Goal: Find specific page/section: Find specific page/section

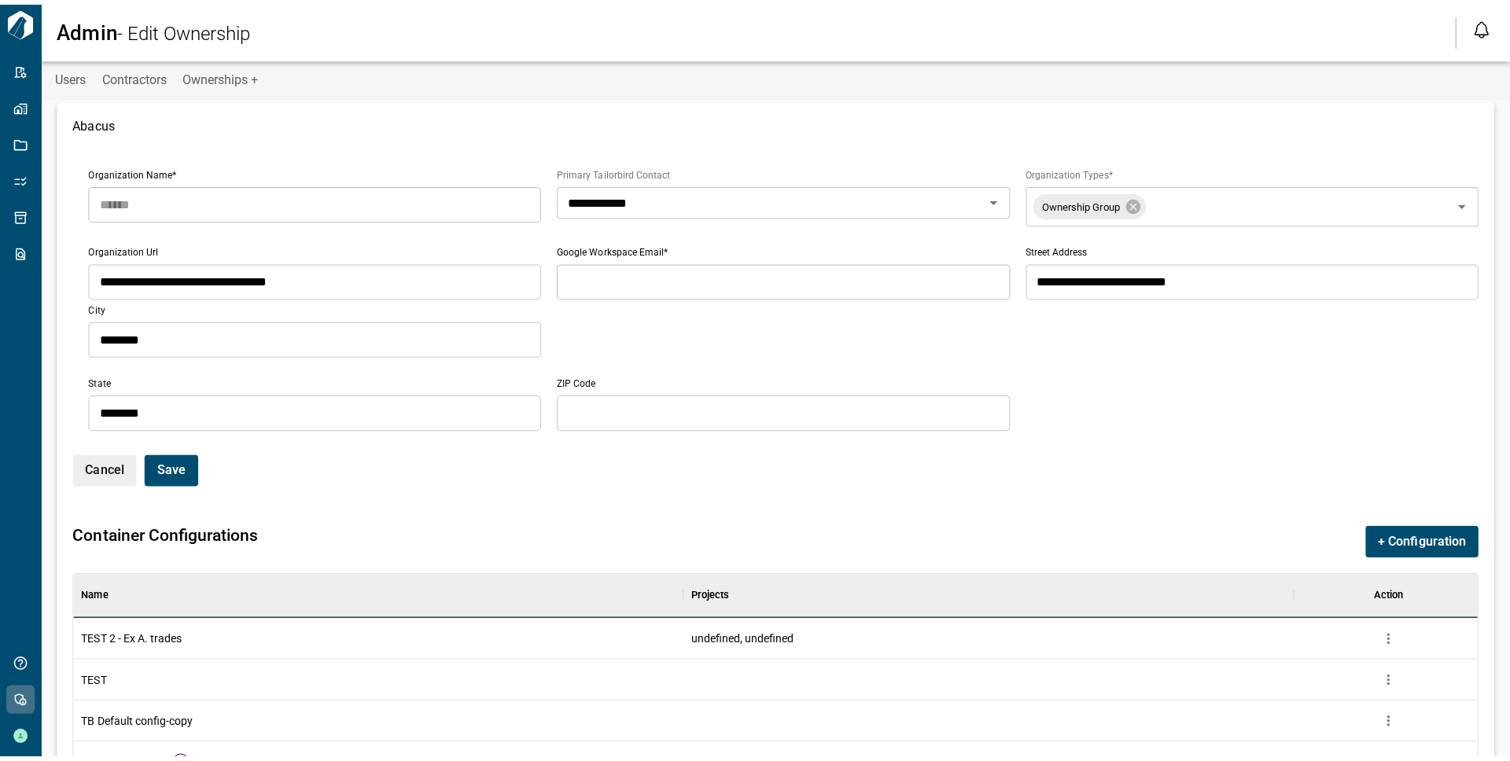
scroll to position [195, 1398]
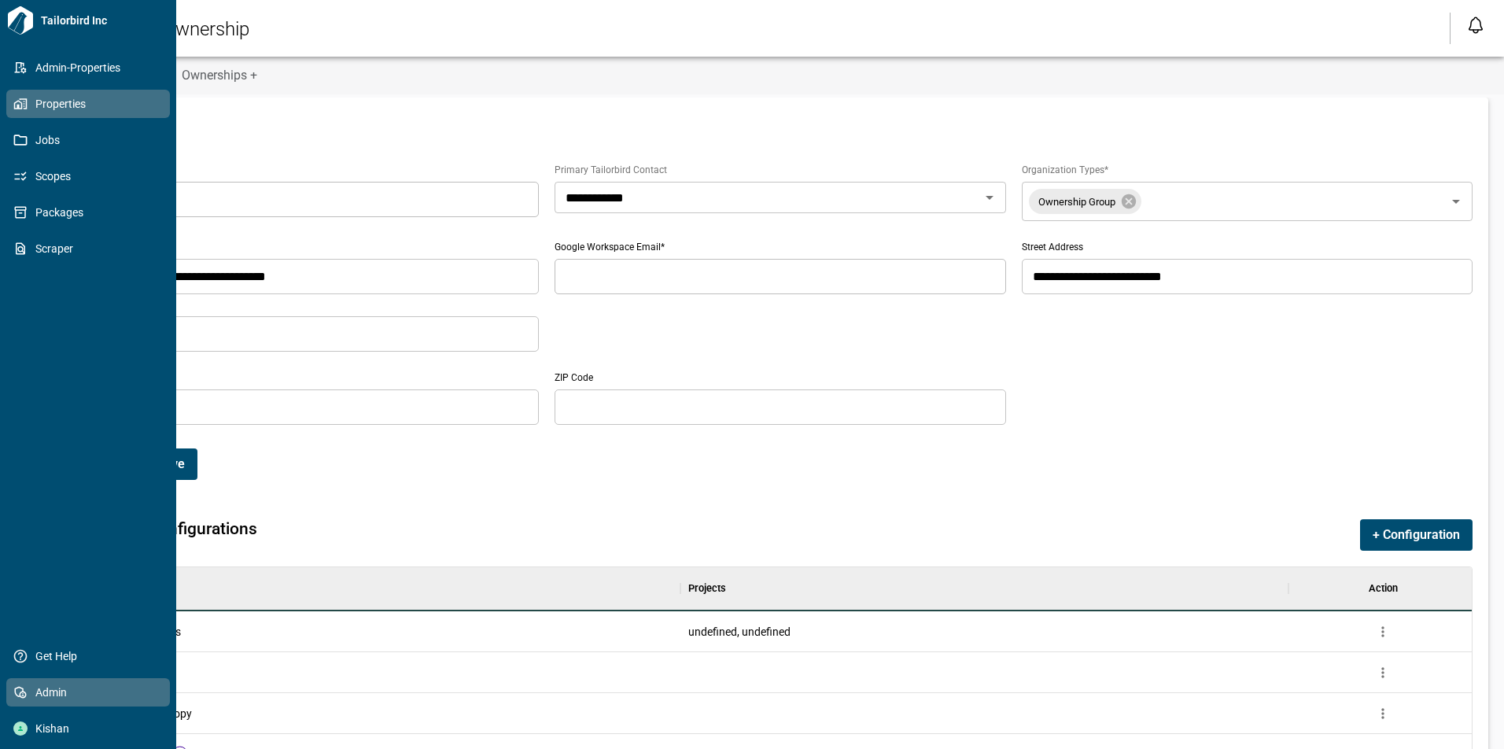
click at [31, 107] on span "Properties" at bounding box center [91, 104] width 127 height 16
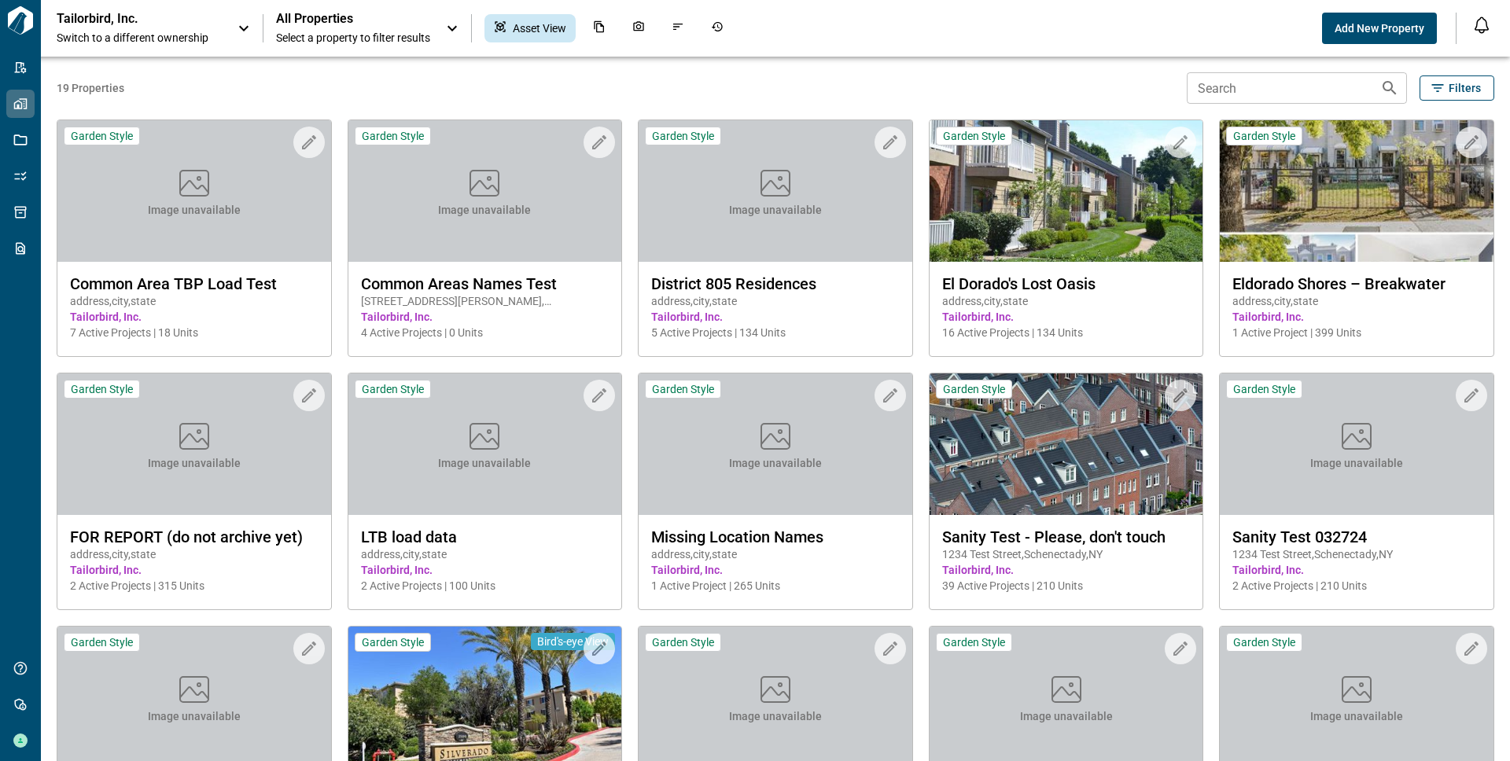
click at [116, 13] on p "Tailorbird, Inc." at bounding box center [128, 19] width 142 height 16
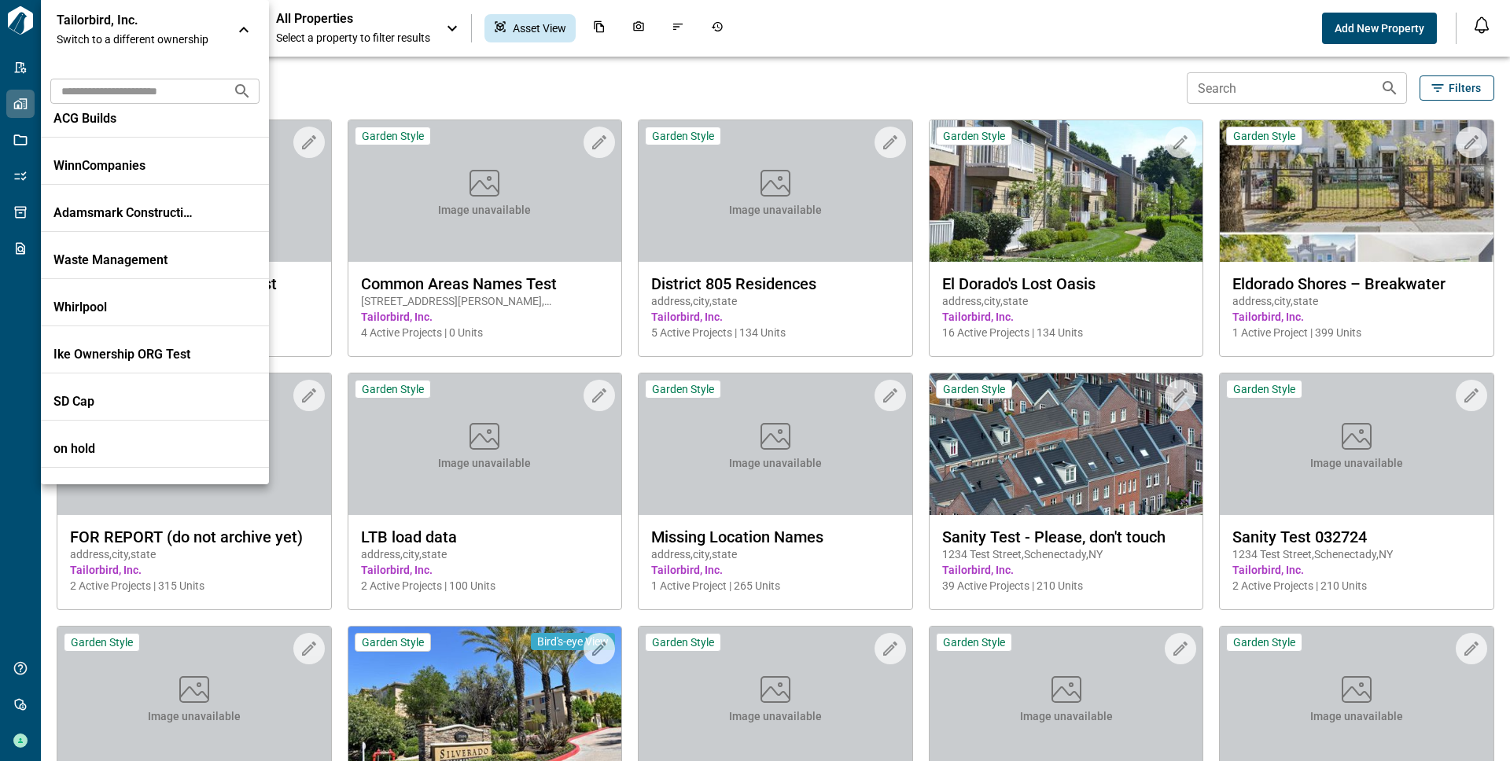
scroll to position [991, 0]
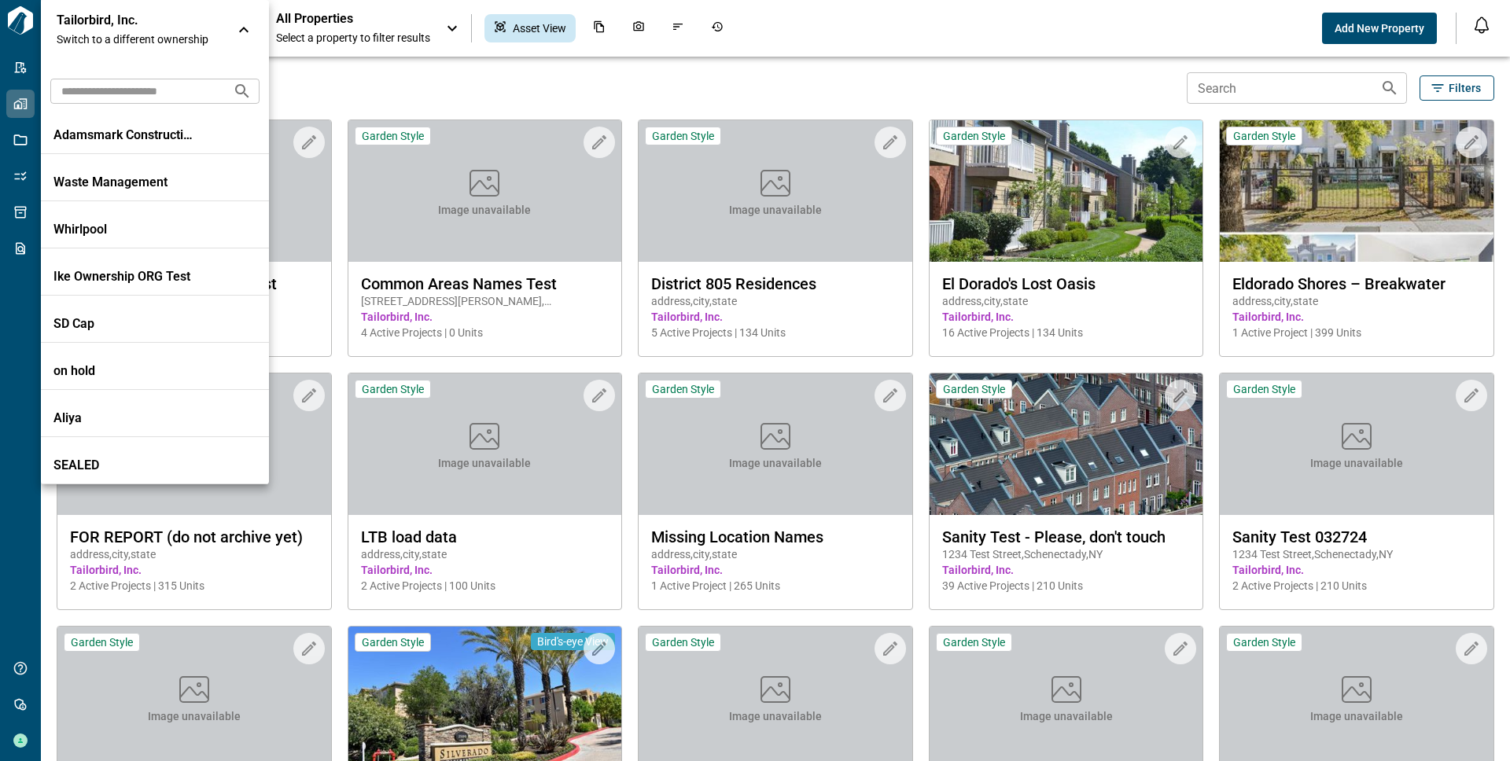
click at [109, 90] on input "text" at bounding box center [135, 90] width 170 height 29
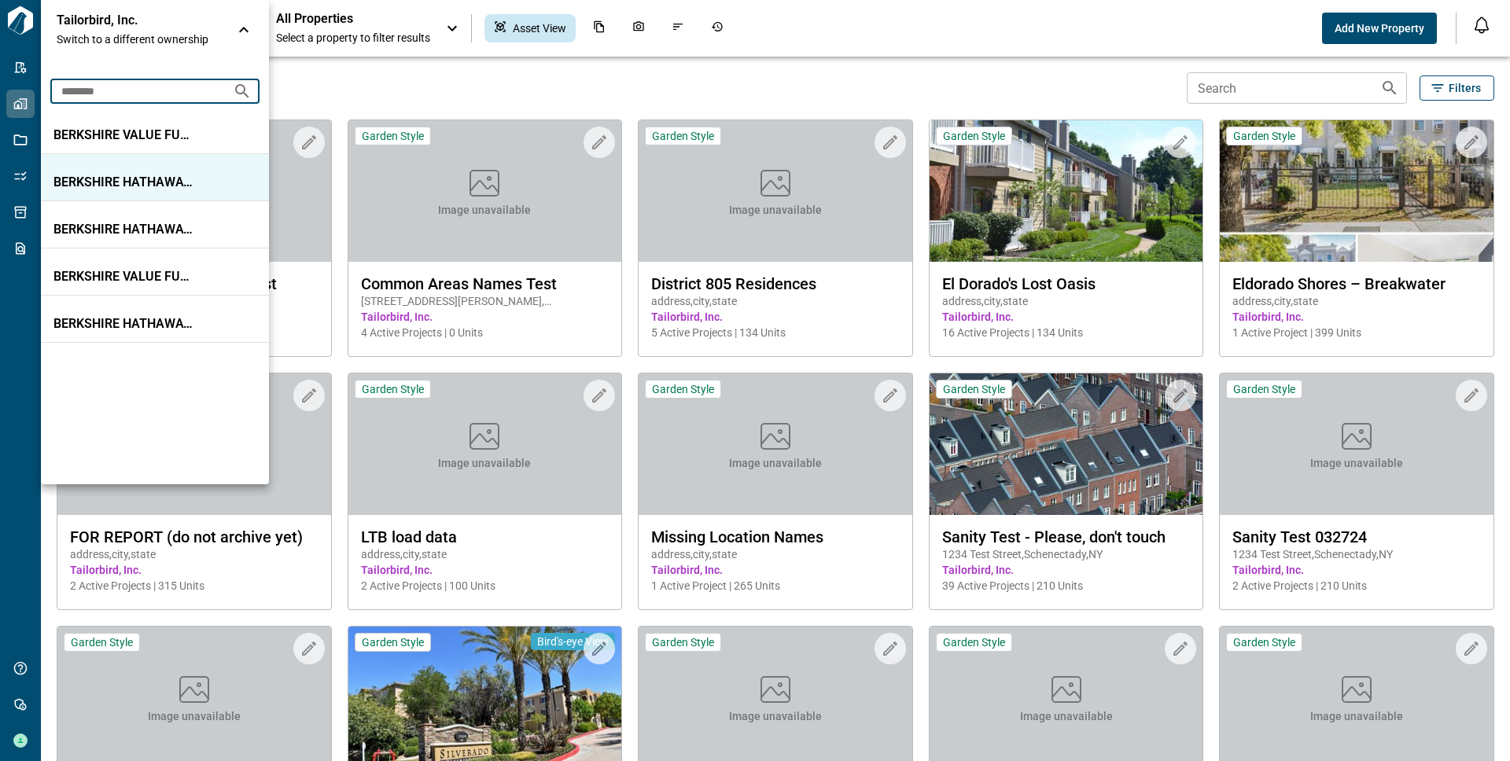
scroll to position [0, 0]
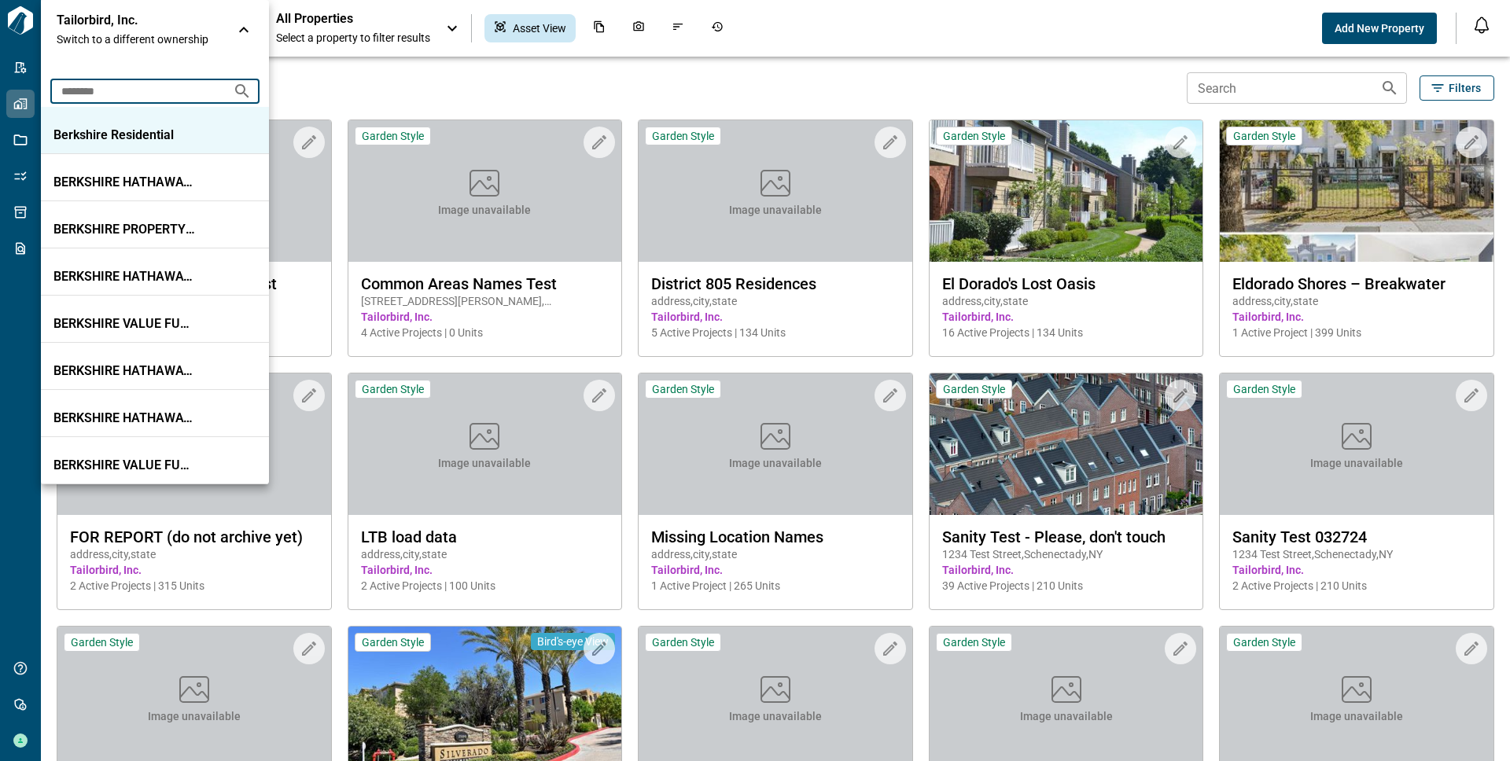
type input "********"
click at [127, 138] on p "Berkshire Residential" at bounding box center [124, 135] width 142 height 16
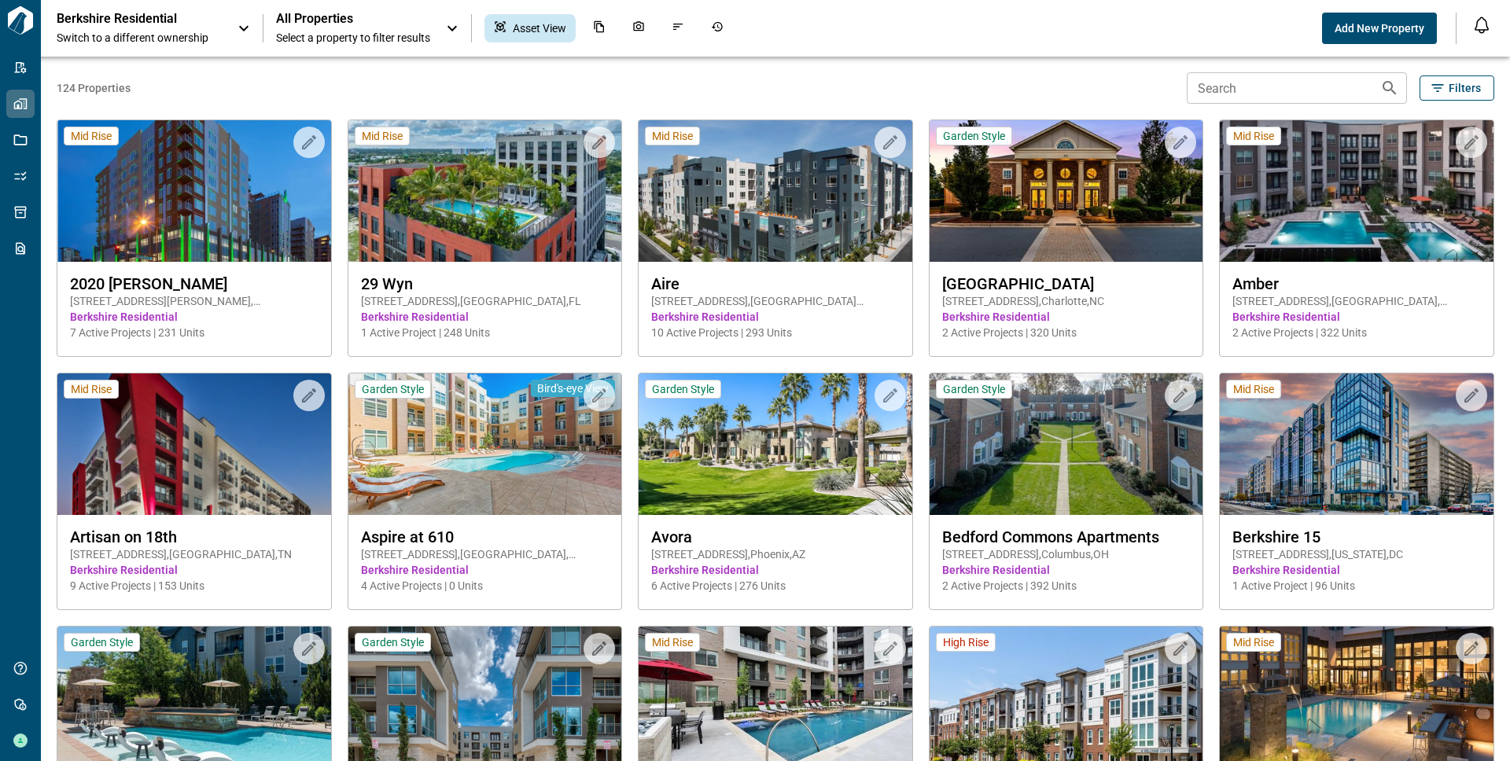
click at [309, 39] on span "Select a property to filter results" at bounding box center [353, 38] width 154 height 16
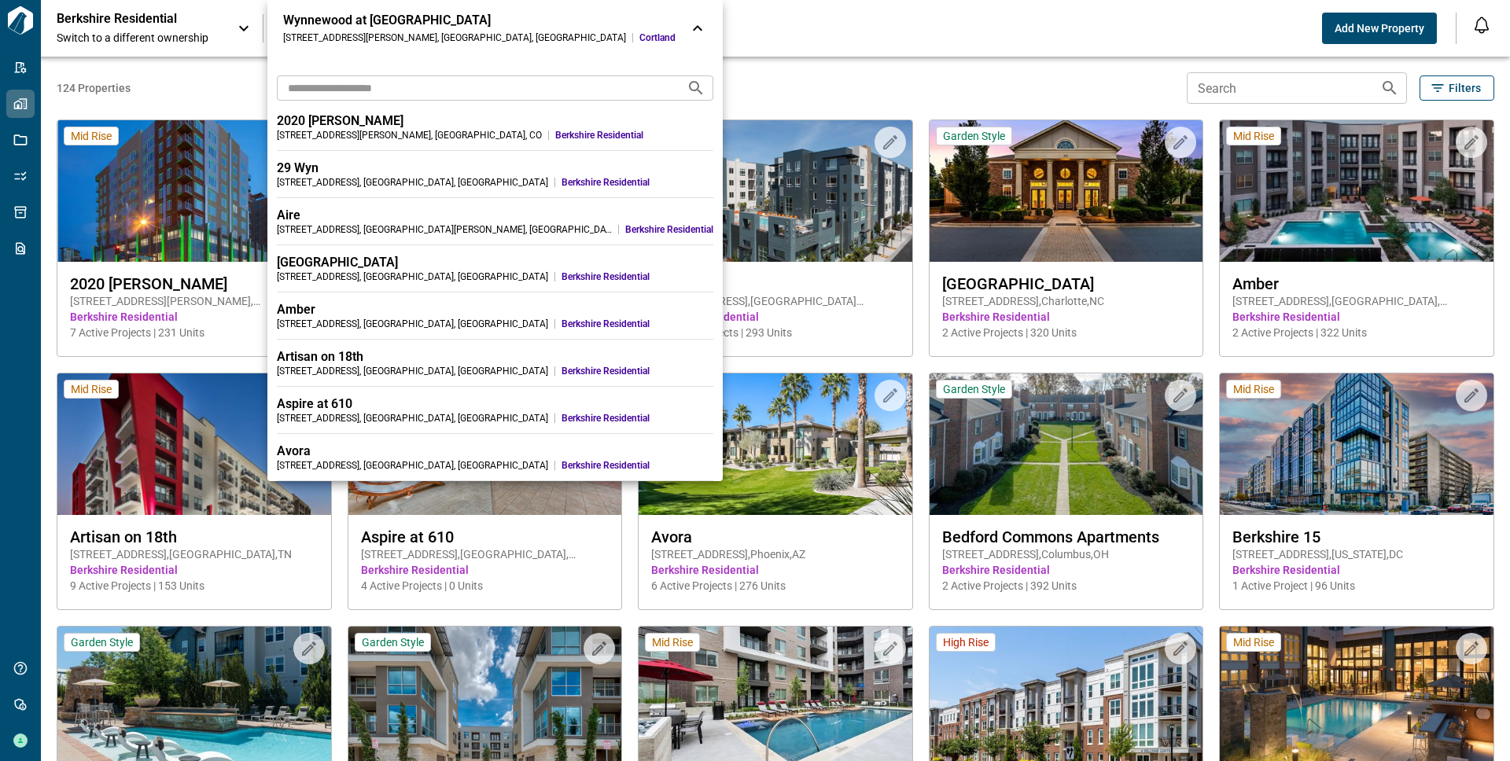
click at [818, 77] on div at bounding box center [755, 380] width 1510 height 761
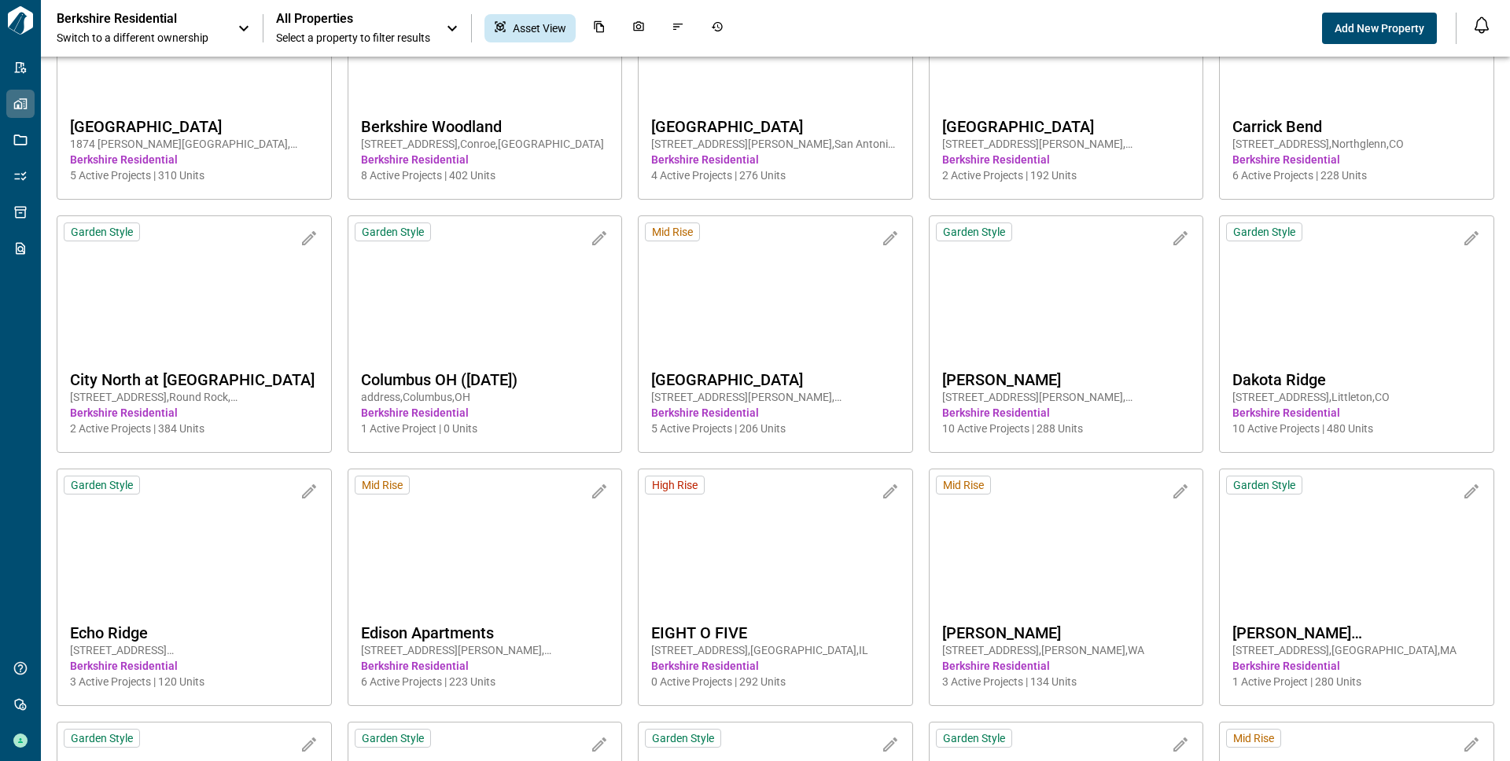
scroll to position [1597, 0]
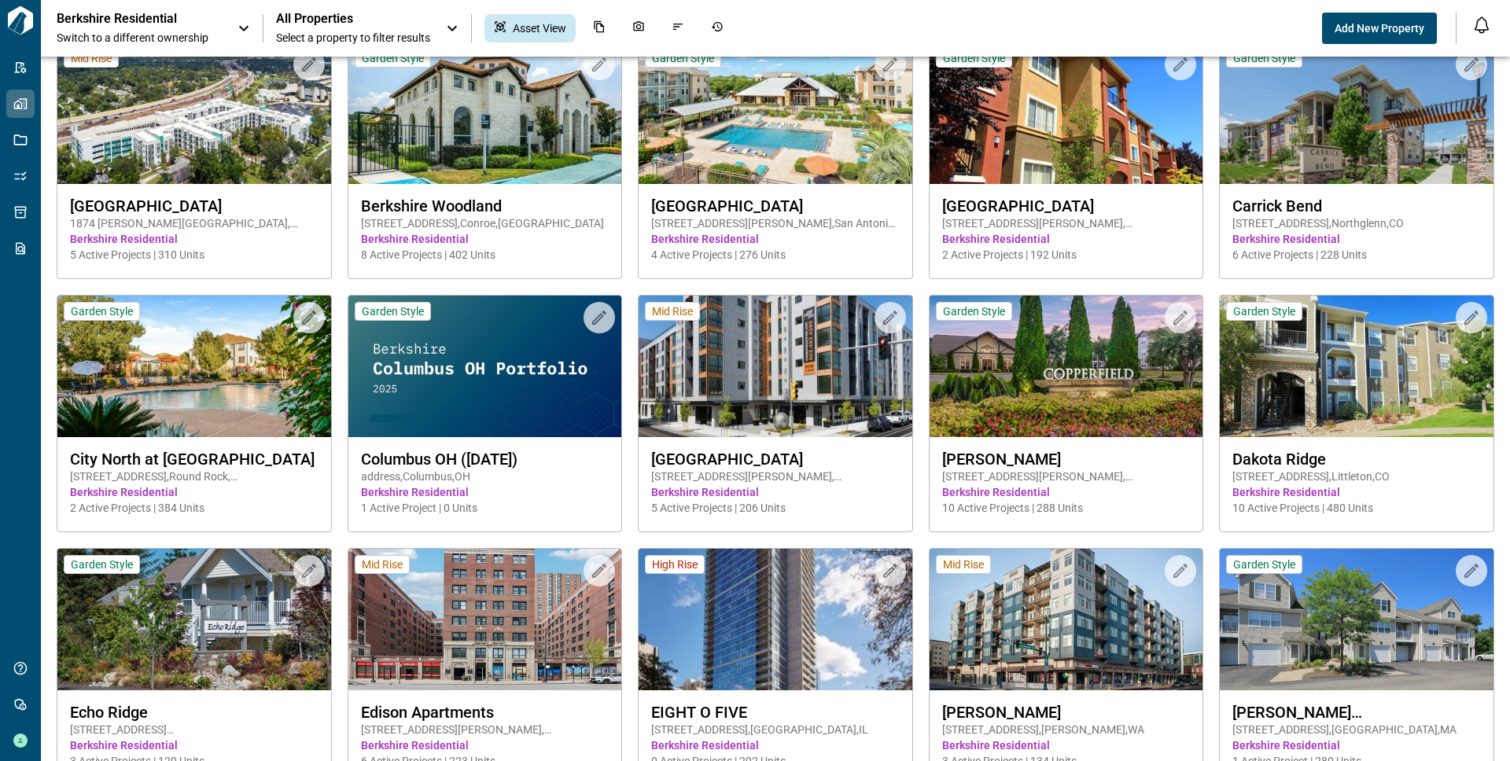
click at [374, 16] on span "All Properties" at bounding box center [353, 19] width 154 height 16
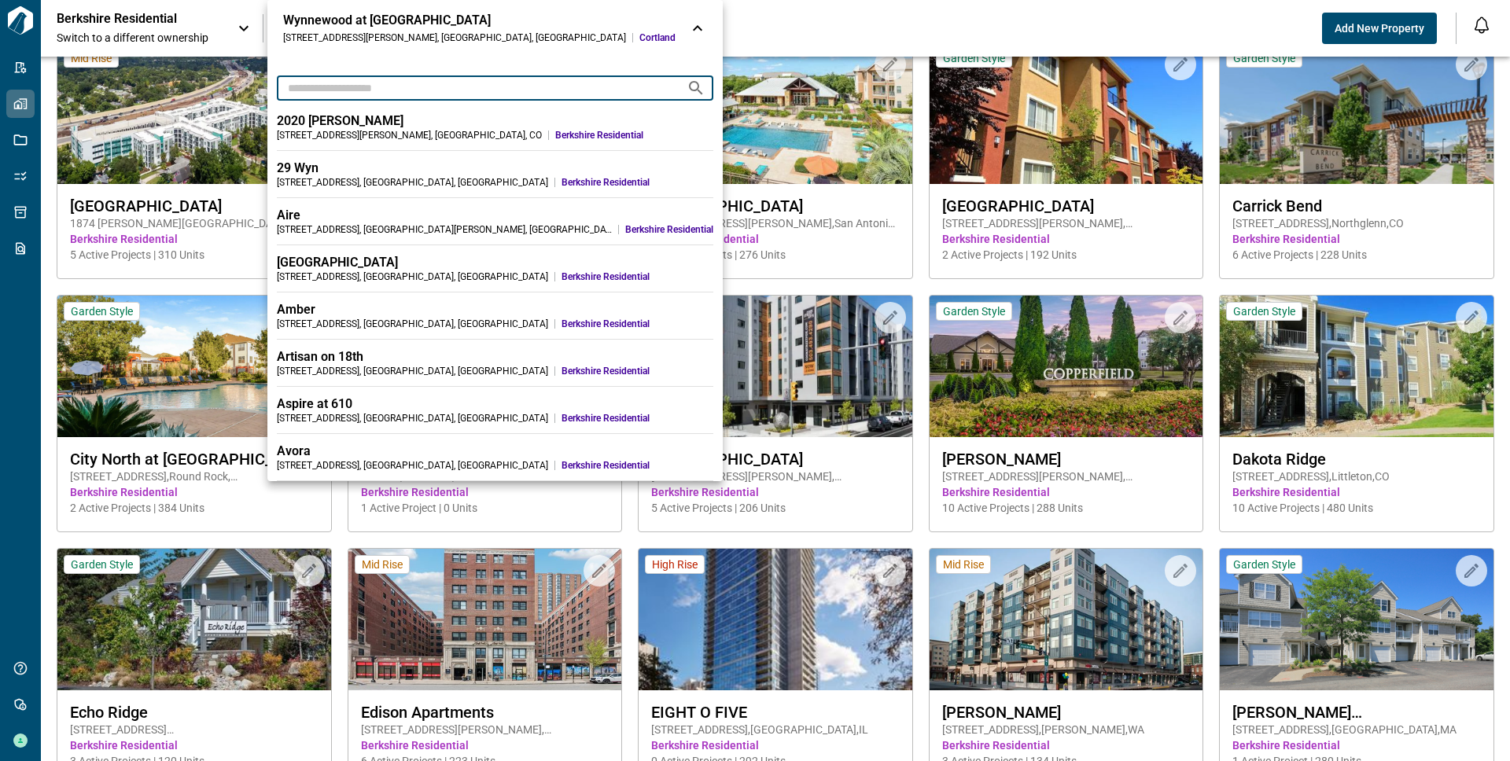
click at [369, 84] on input "text" at bounding box center [475, 87] width 397 height 29
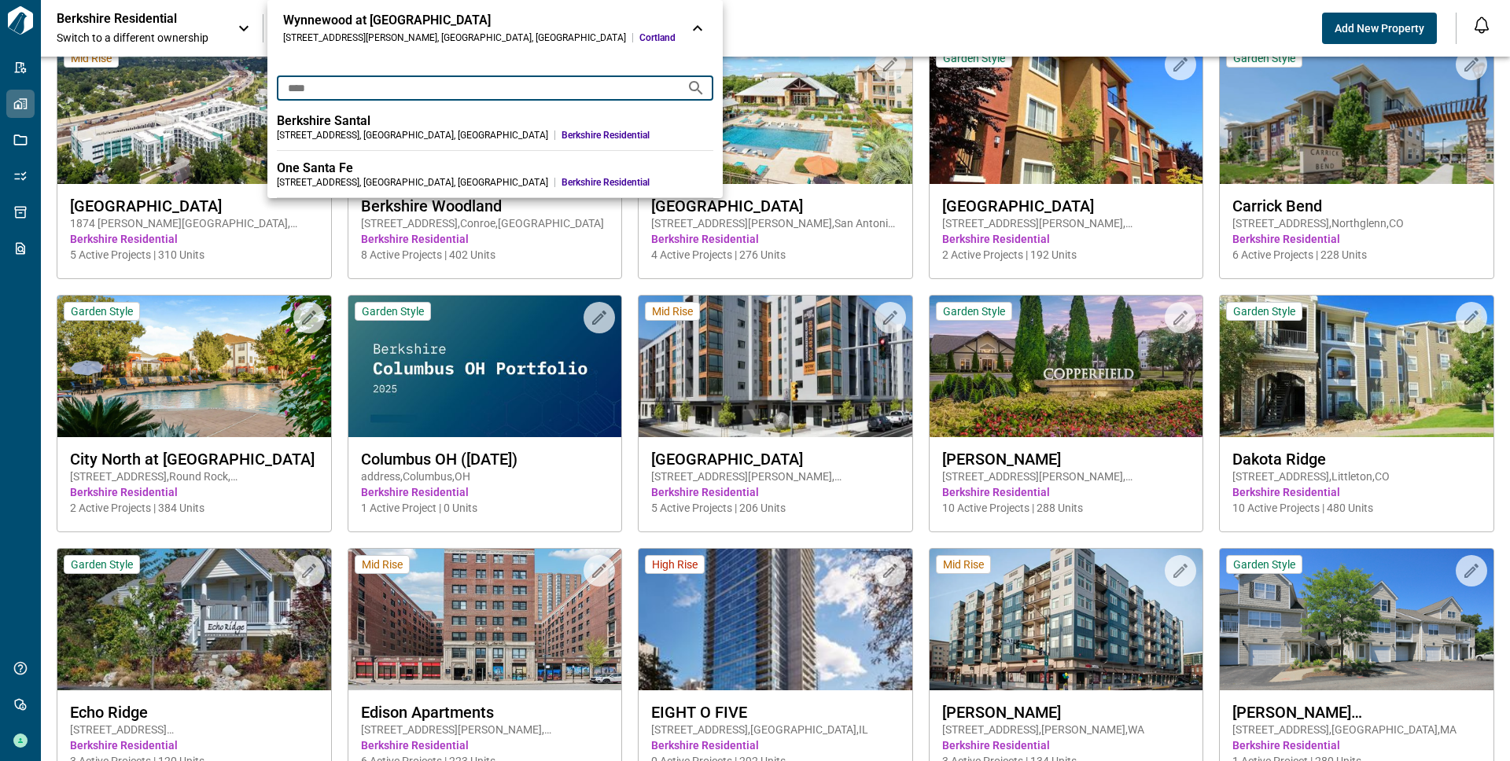
type input "****"
click at [366, 136] on div "7624 Tecoma Circle , Austin , TX" at bounding box center [412, 135] width 271 height 13
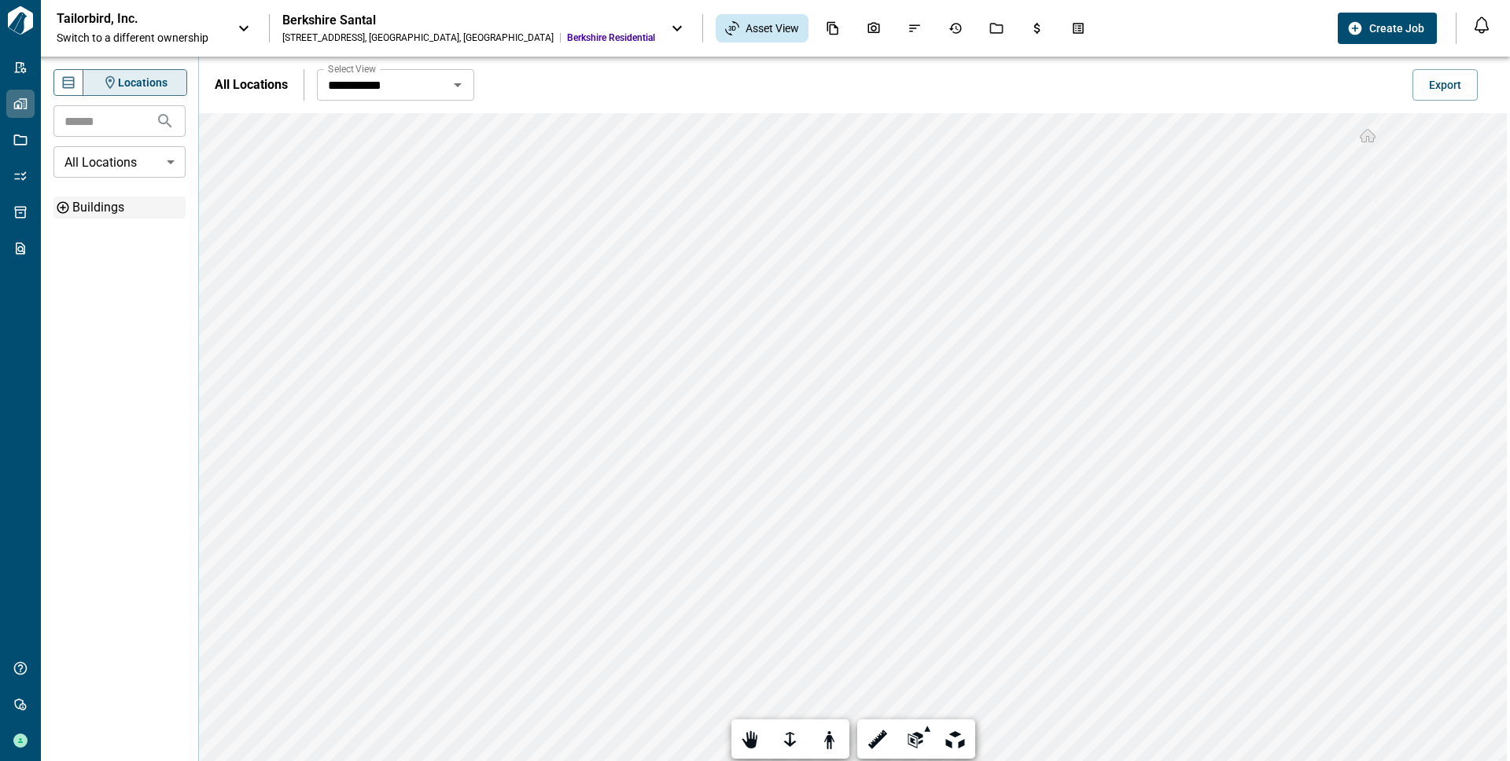
click at [101, 199] on div "Buildings" at bounding box center [127, 207] width 110 height 19
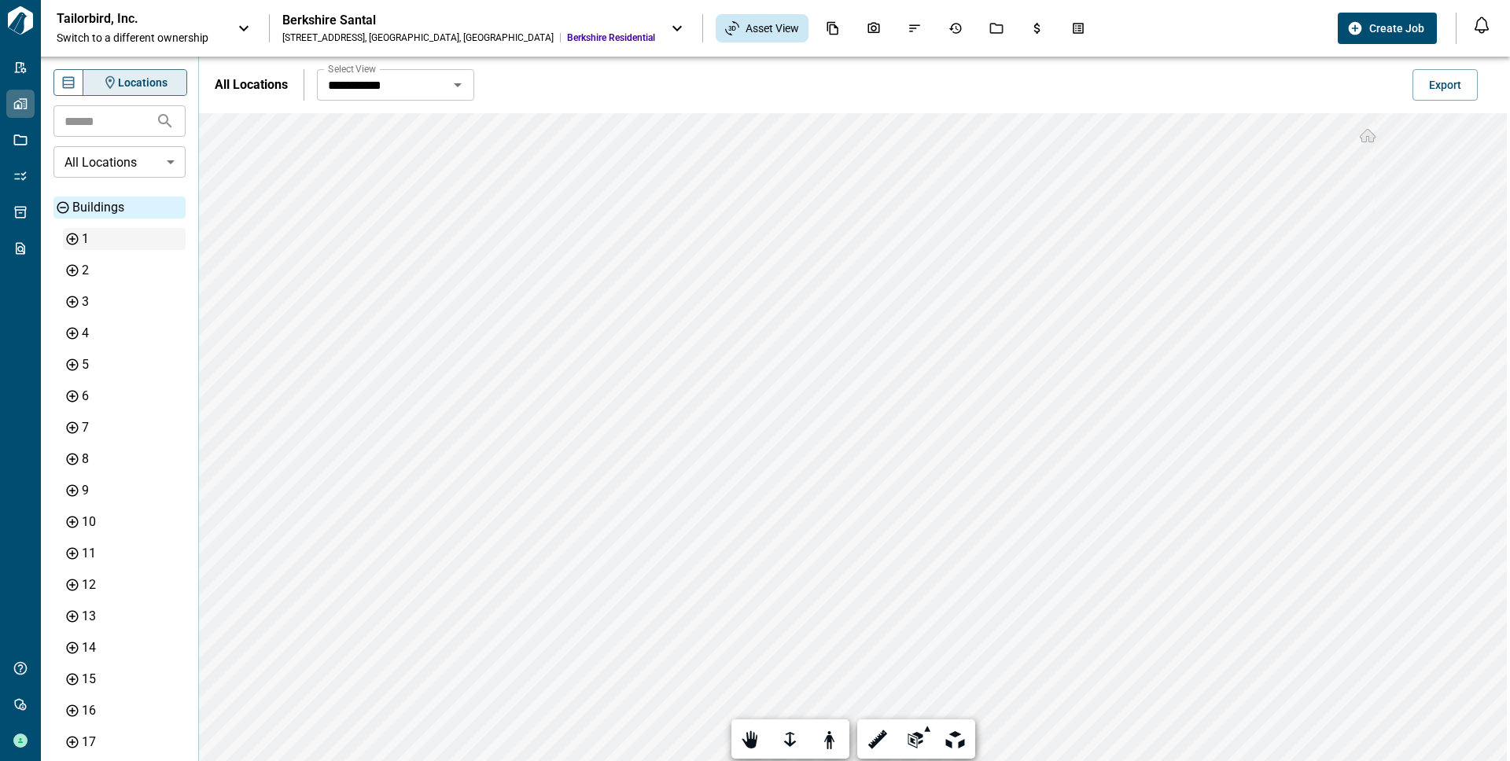
click at [82, 239] on div "1" at bounding box center [132, 239] width 101 height 19
type input "**"
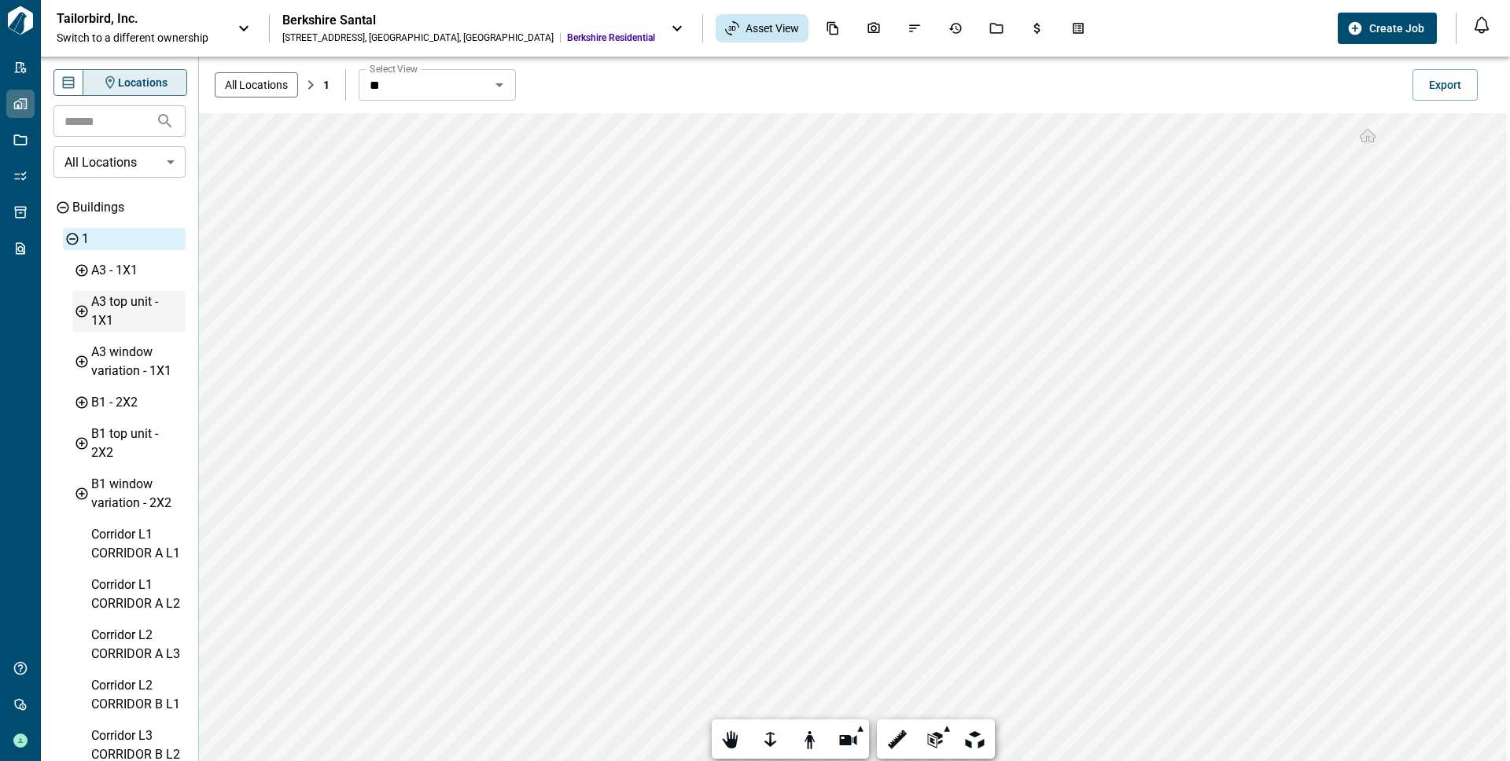
click at [109, 312] on div "A3 top unit - 1X1" at bounding box center [136, 312] width 91 height 38
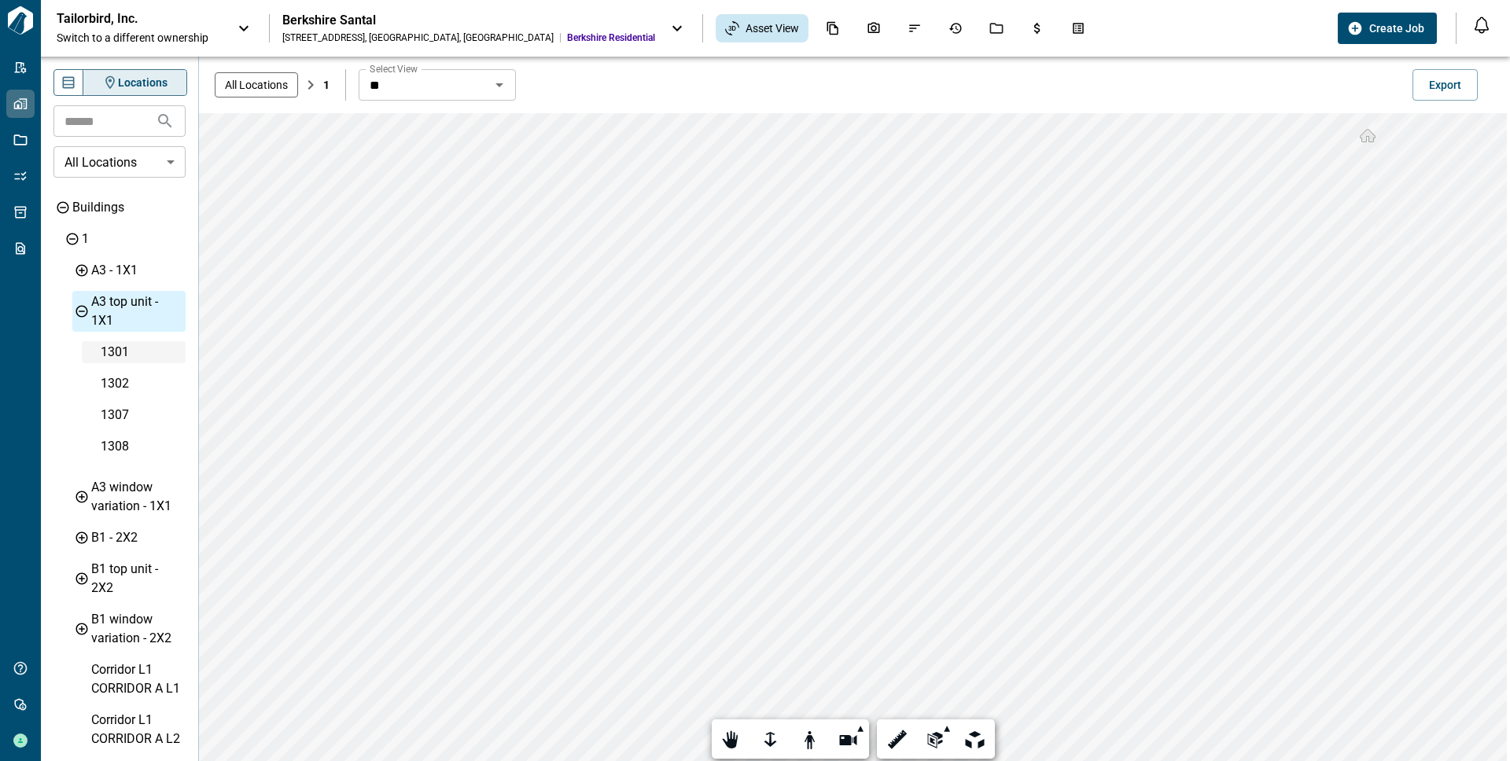
click at [125, 355] on div "1301" at bounding box center [142, 352] width 82 height 19
click at [980, 31] on div "Jobs" at bounding box center [996, 28] width 33 height 27
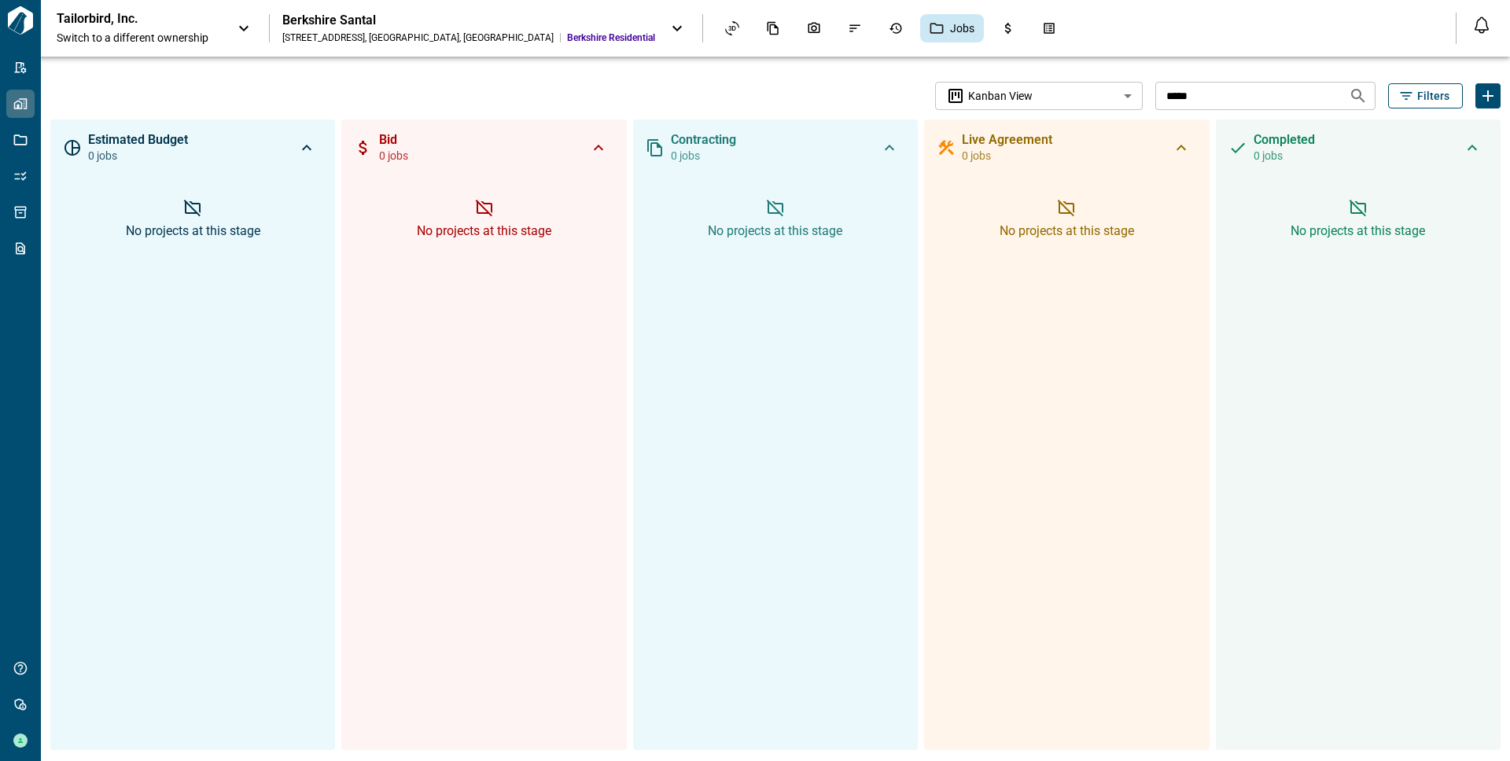
scroll to position [1, 0]
click at [237, 27] on icon at bounding box center [243, 28] width 19 height 19
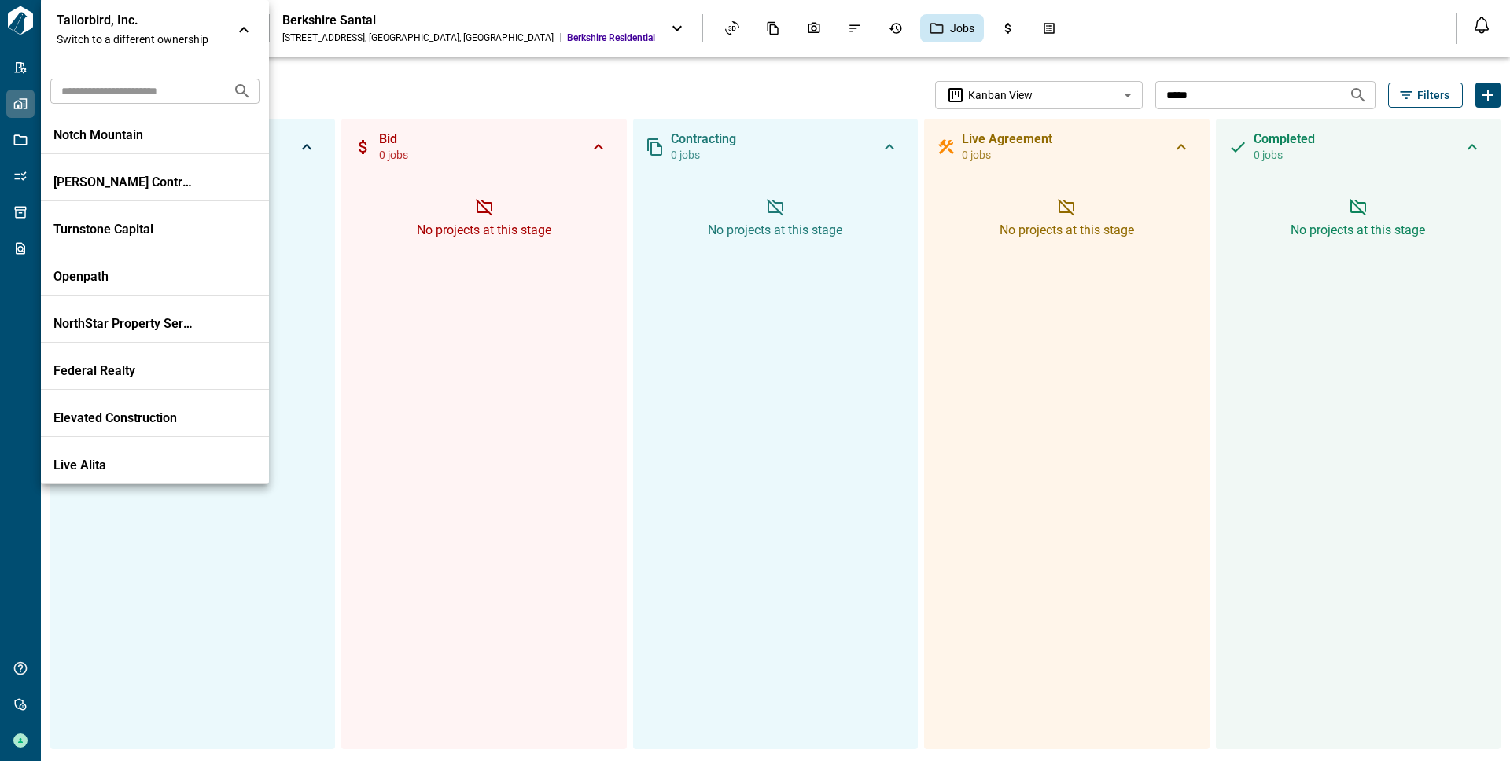
click at [117, 85] on input "text" at bounding box center [135, 90] width 170 height 29
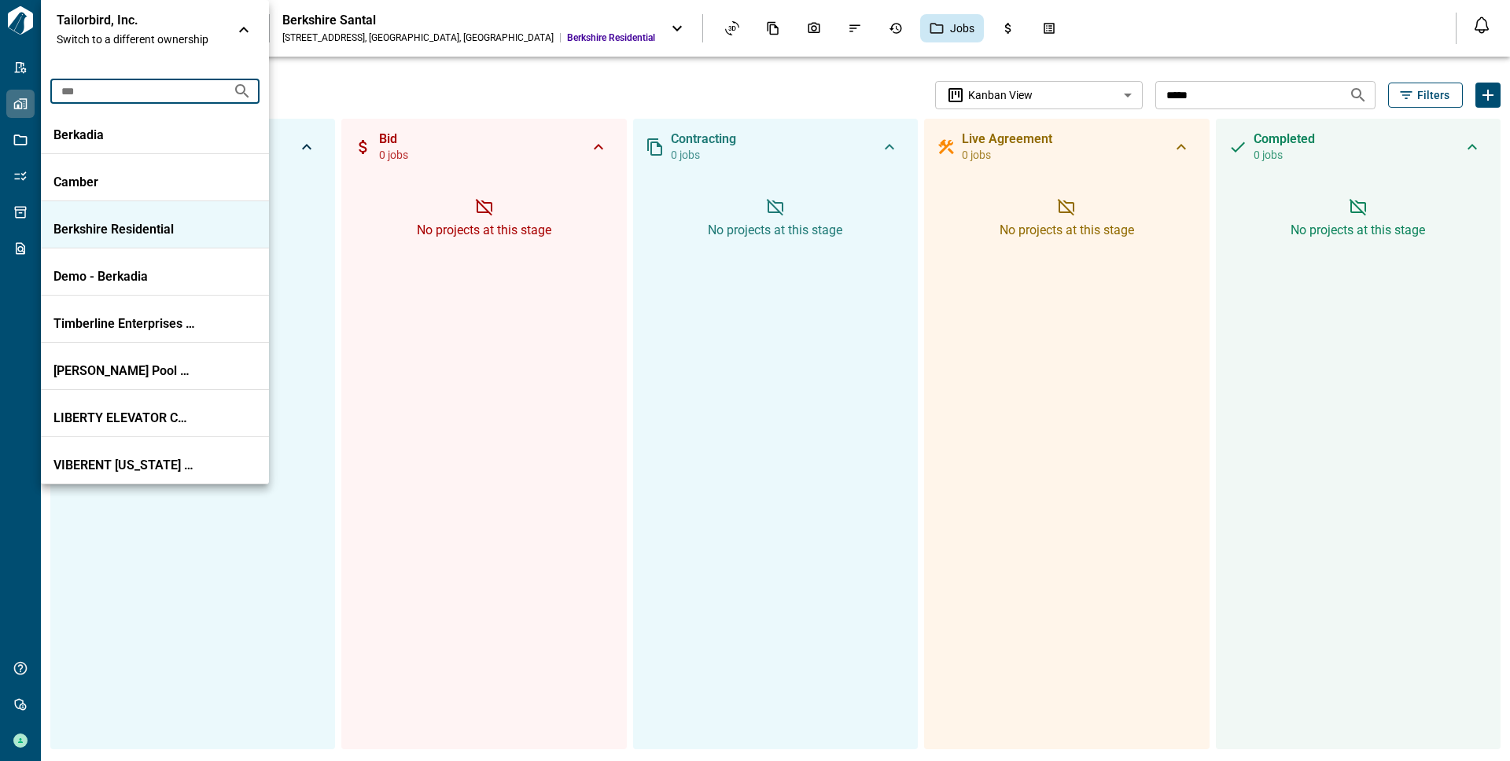
type input "***"
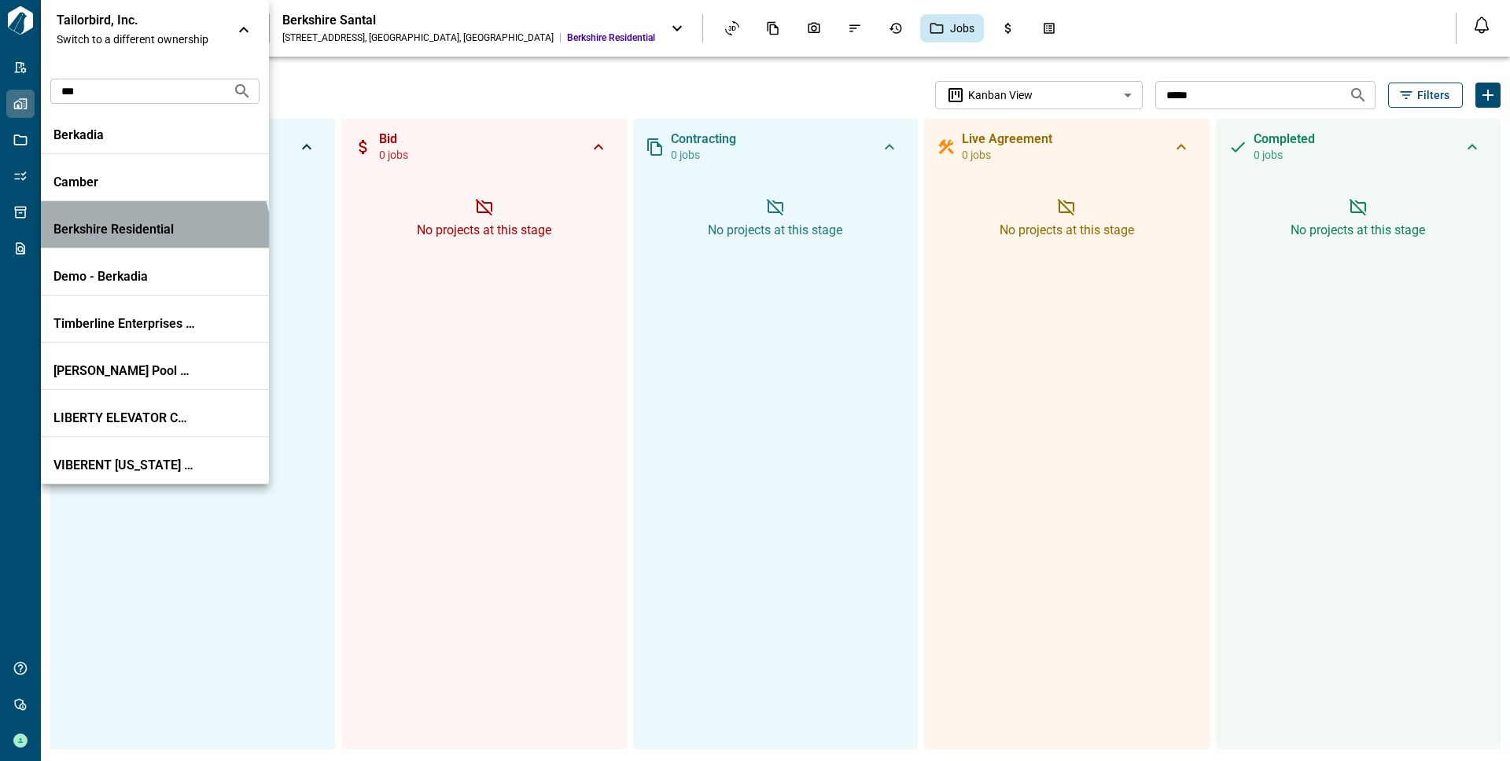
click at [149, 237] on li "Berkshire Residential" at bounding box center [155, 224] width 228 height 47
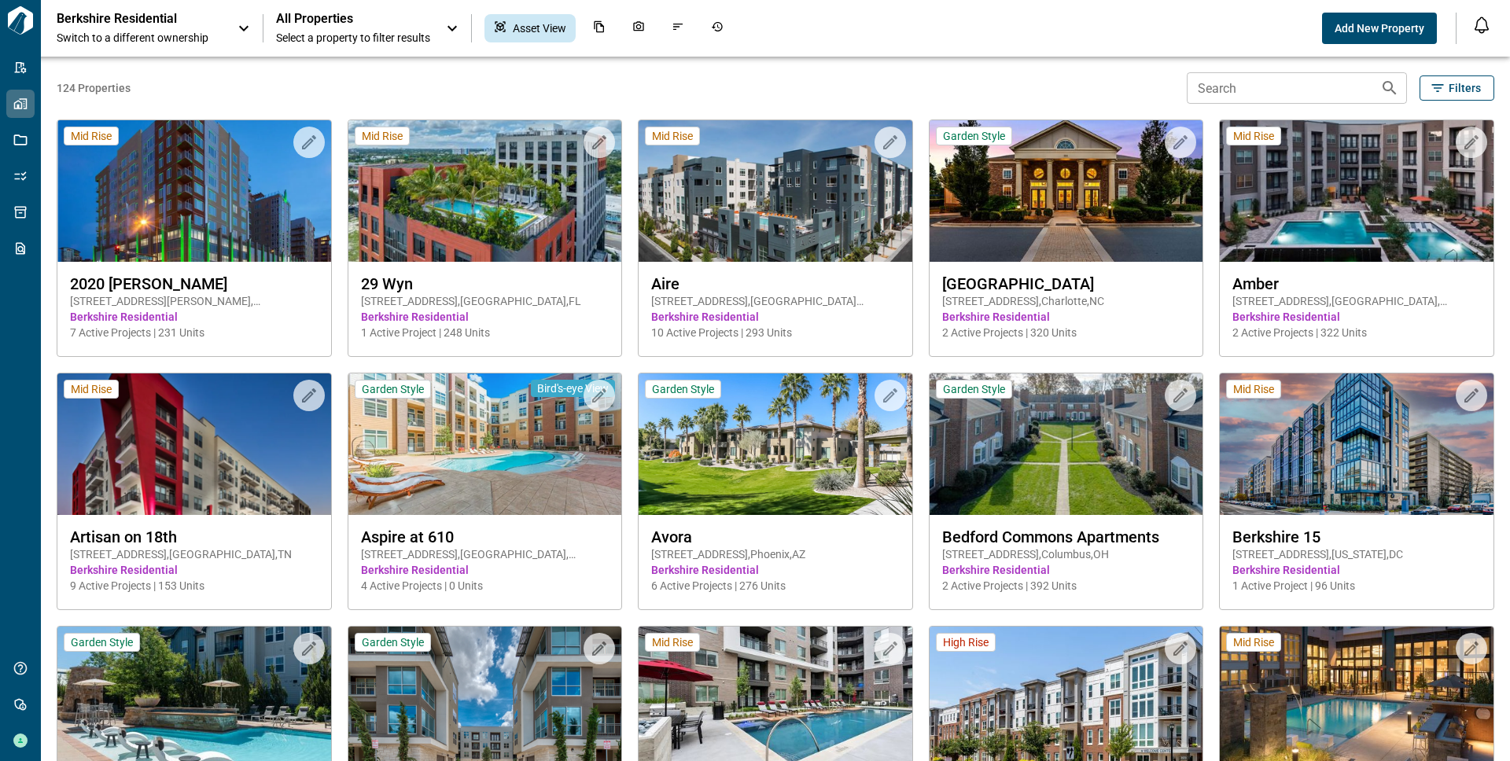
click at [386, 42] on span "Select a property to filter results" at bounding box center [353, 38] width 154 height 16
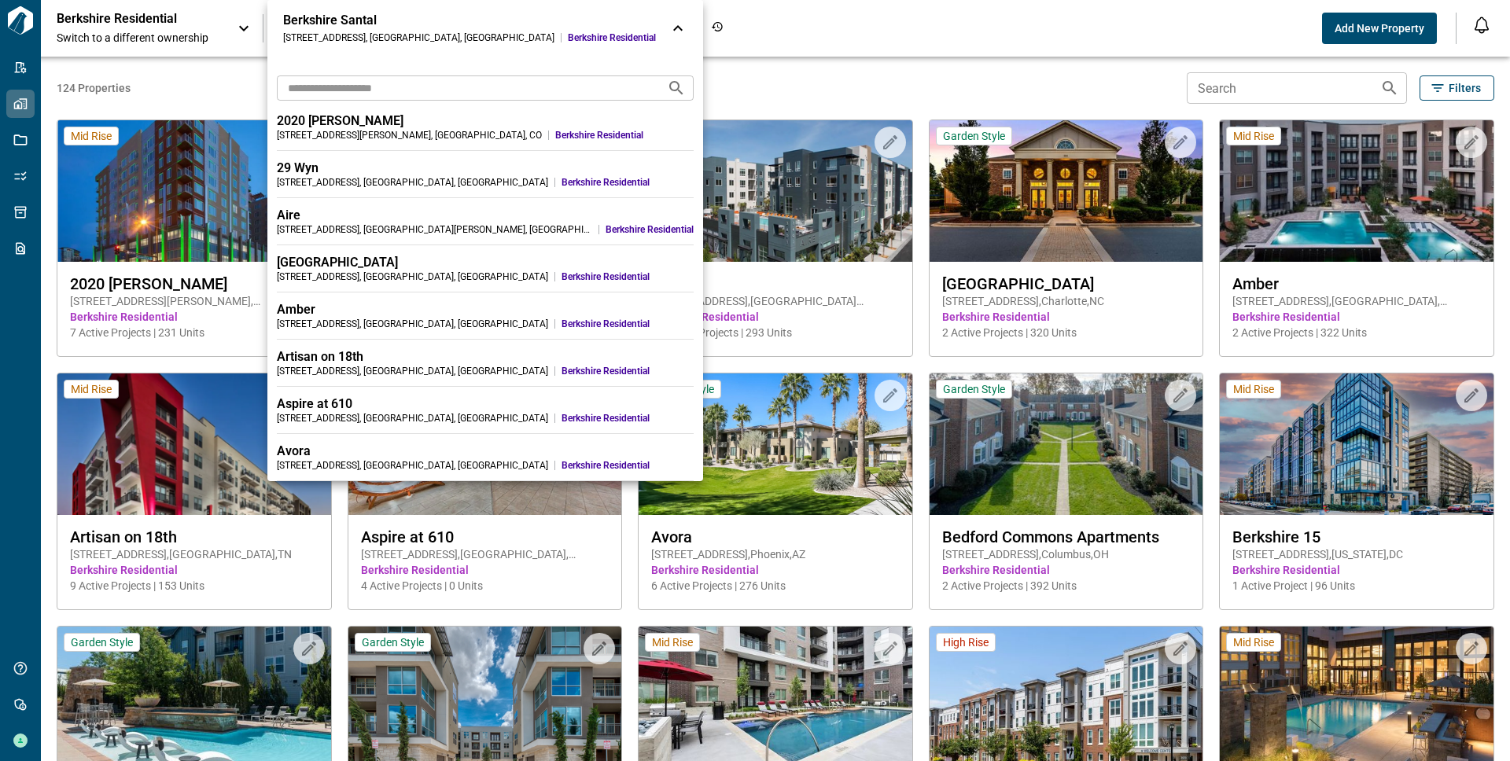
click at [387, 84] on input "text" at bounding box center [466, 87] width 378 height 29
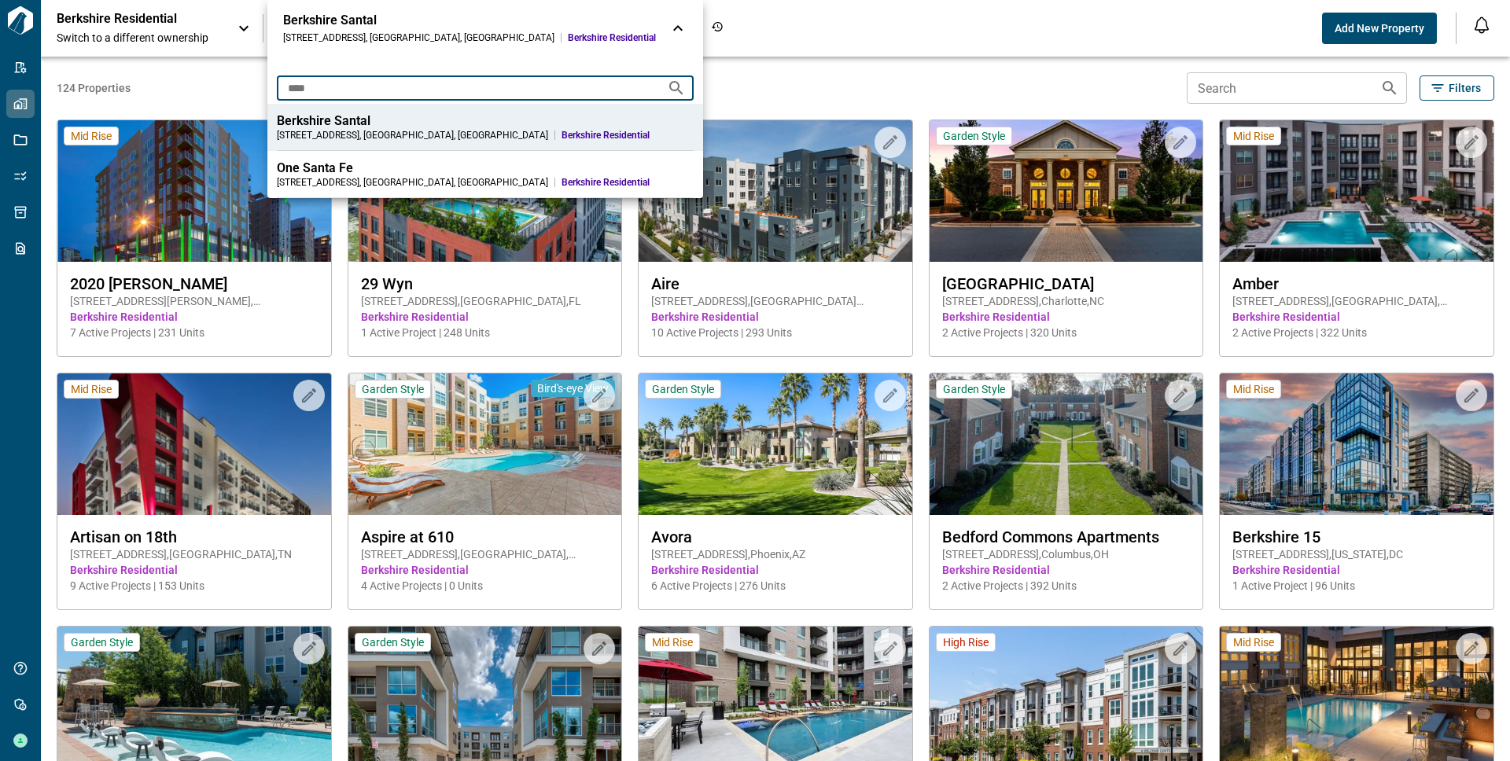
type input "****"
click at [350, 118] on div "Berkshire Santal" at bounding box center [485, 121] width 417 height 16
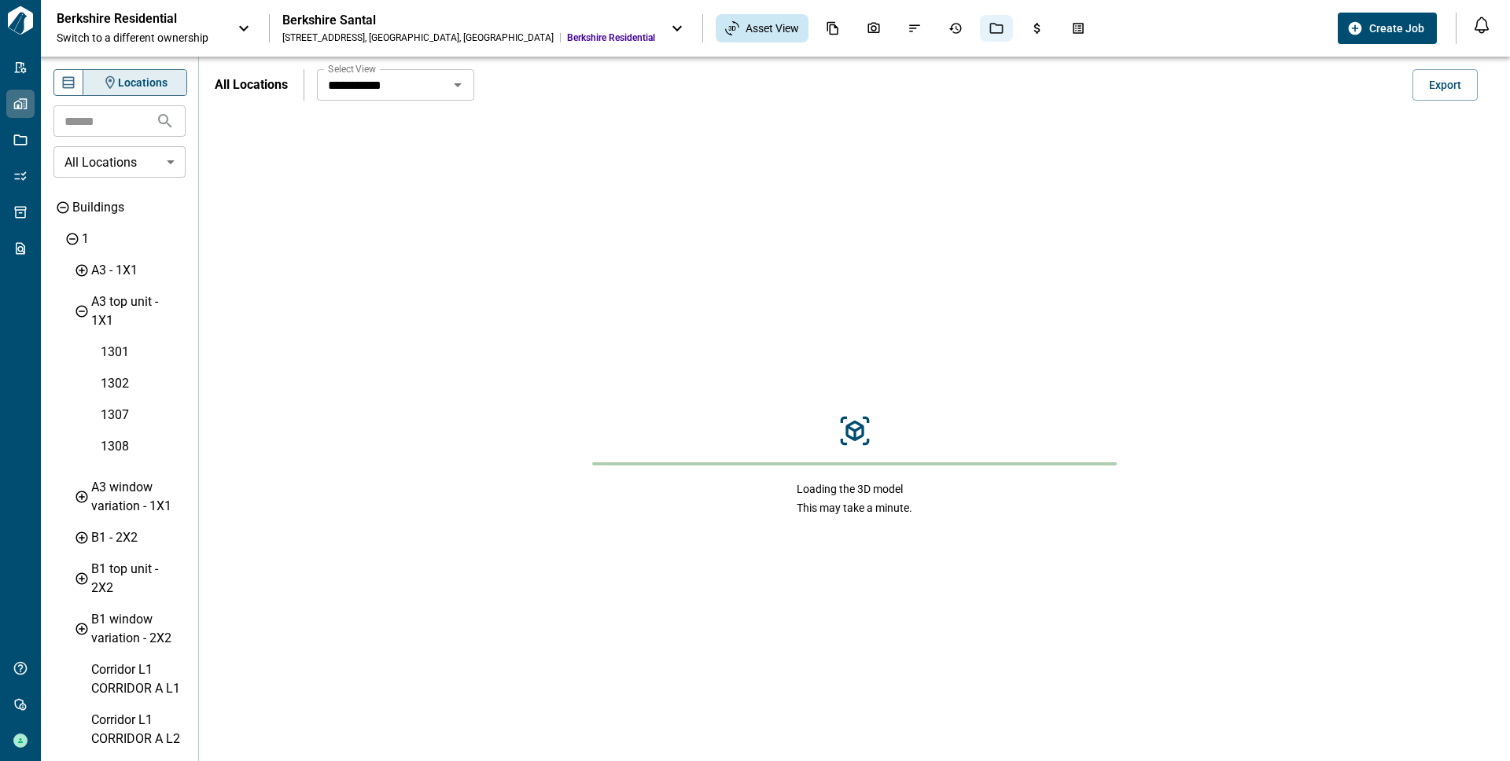
click at [989, 28] on icon "Jobs" at bounding box center [996, 28] width 14 height 14
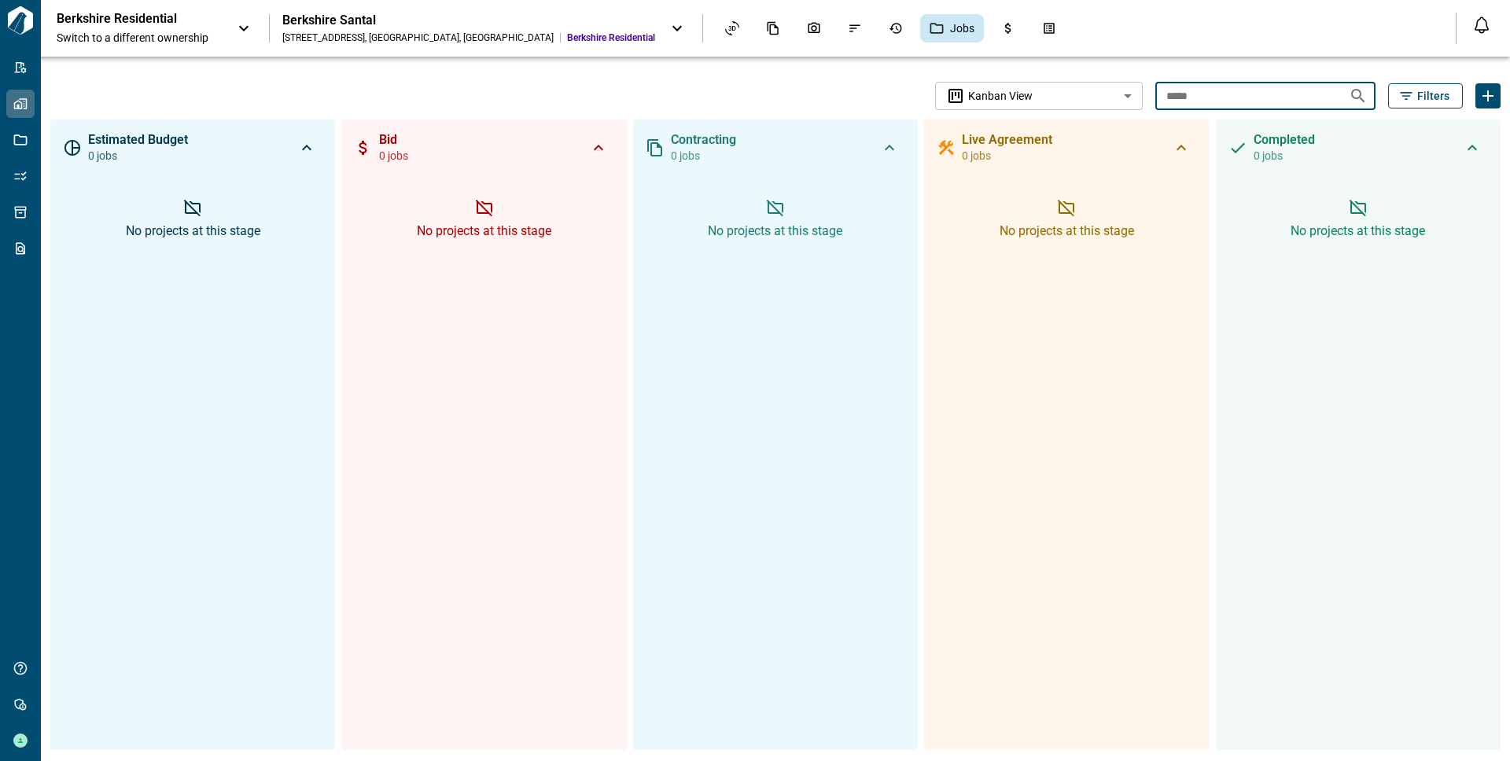
click at [1185, 103] on input "****" at bounding box center [1245, 95] width 181 height 29
type input "*"
click at [807, 103] on div "**********" at bounding box center [596, 96] width 1092 height 28
click at [1184, 98] on input "text" at bounding box center [1245, 95] width 181 height 29
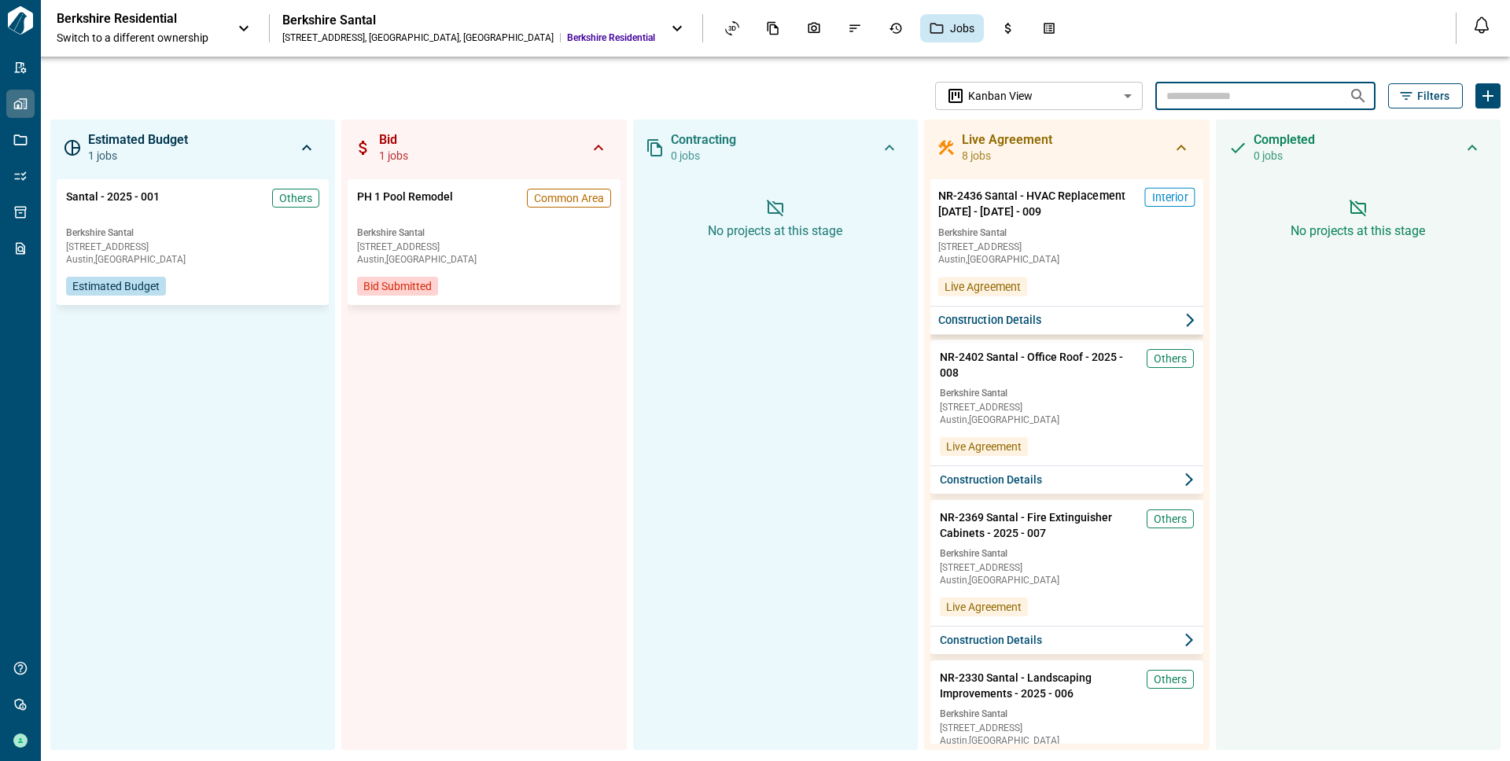
scroll to position [0, 2]
click at [1123, 267] on div "NR-2436 Santal - HVAC Replacement [DATE] - [DATE] - 009 Interior [GEOGRAPHIC_DA…" at bounding box center [1065, 242] width 277 height 127
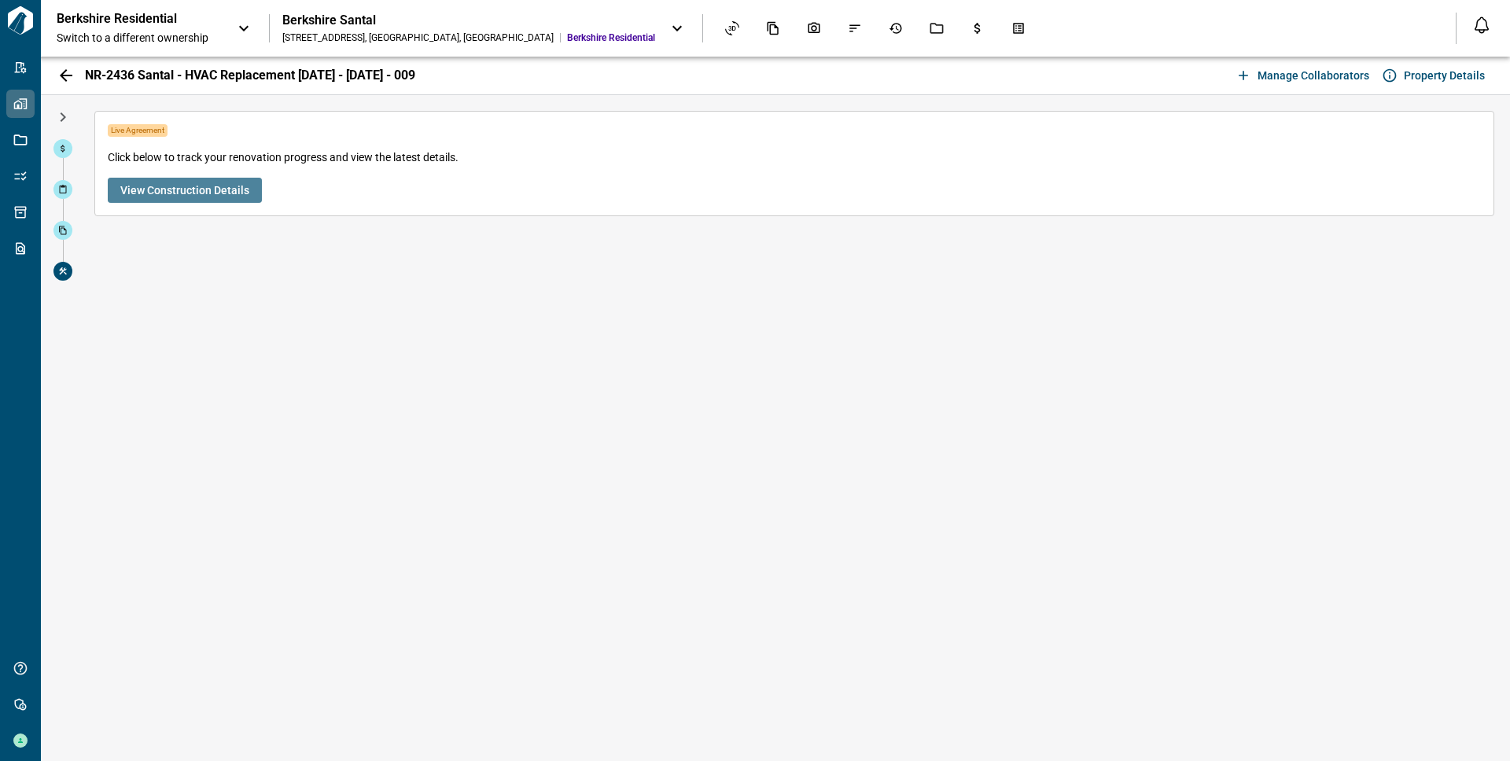
click at [216, 182] on span "View Construction Details" at bounding box center [184, 190] width 129 height 16
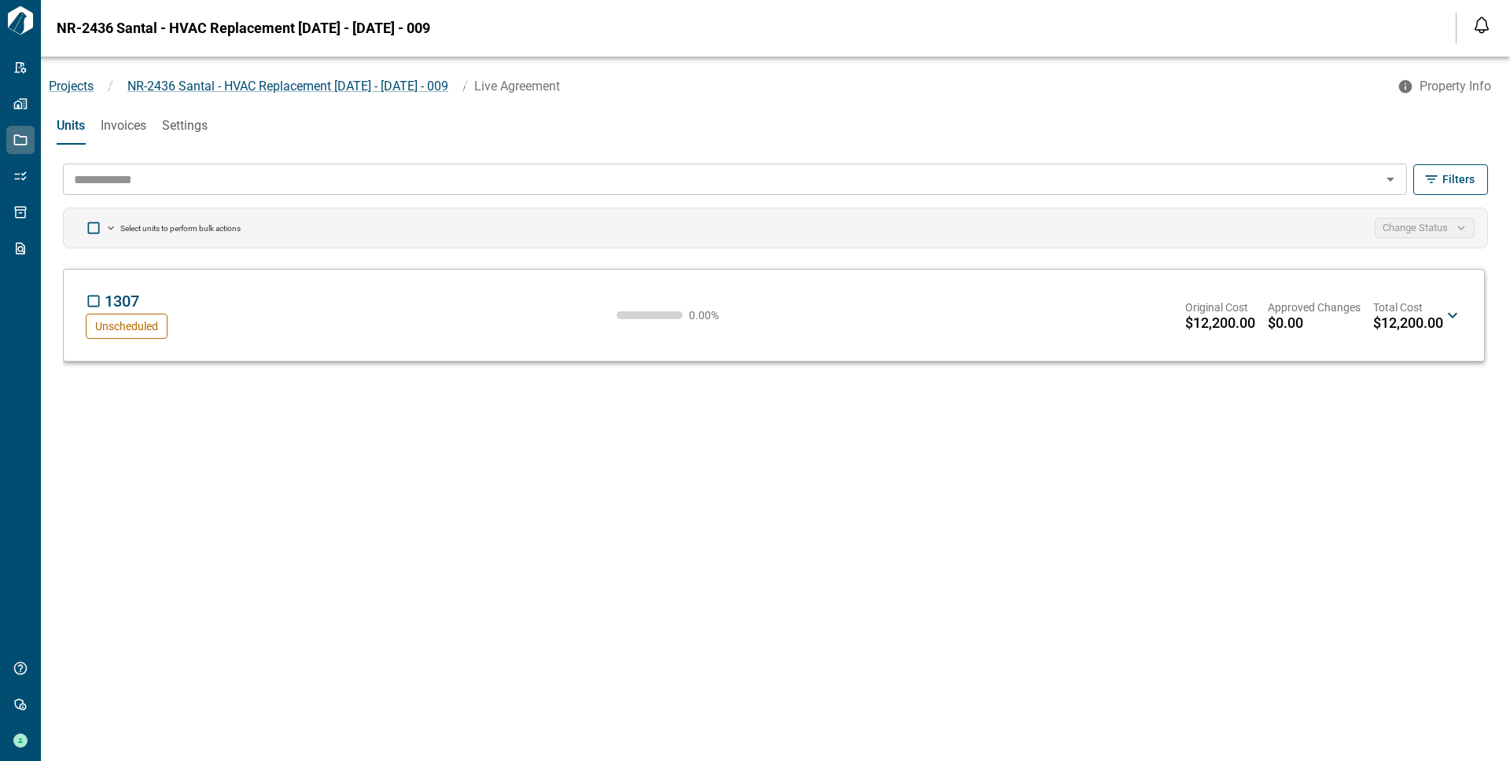
click at [362, 333] on div "1307 SA Unscheduled 0.00 % Original Cost $12,200.00 Approved Changes $0.00 Tota…" at bounding box center [764, 315] width 1357 height 47
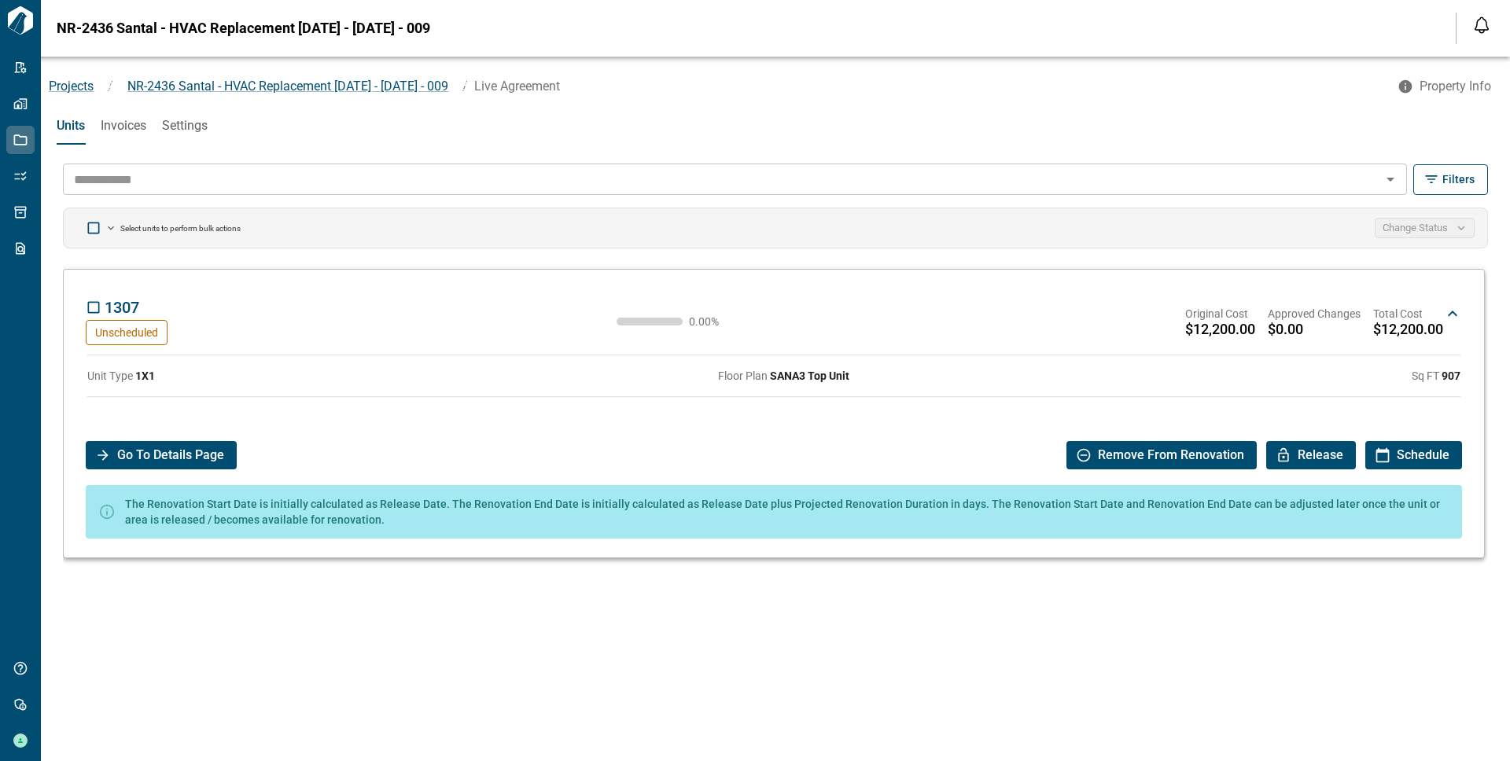
click at [363, 333] on div "1307 SA Unscheduled 0.00 % Original Cost $12,200.00 Approved Changes $0.00 Tota…" at bounding box center [764, 321] width 1357 height 47
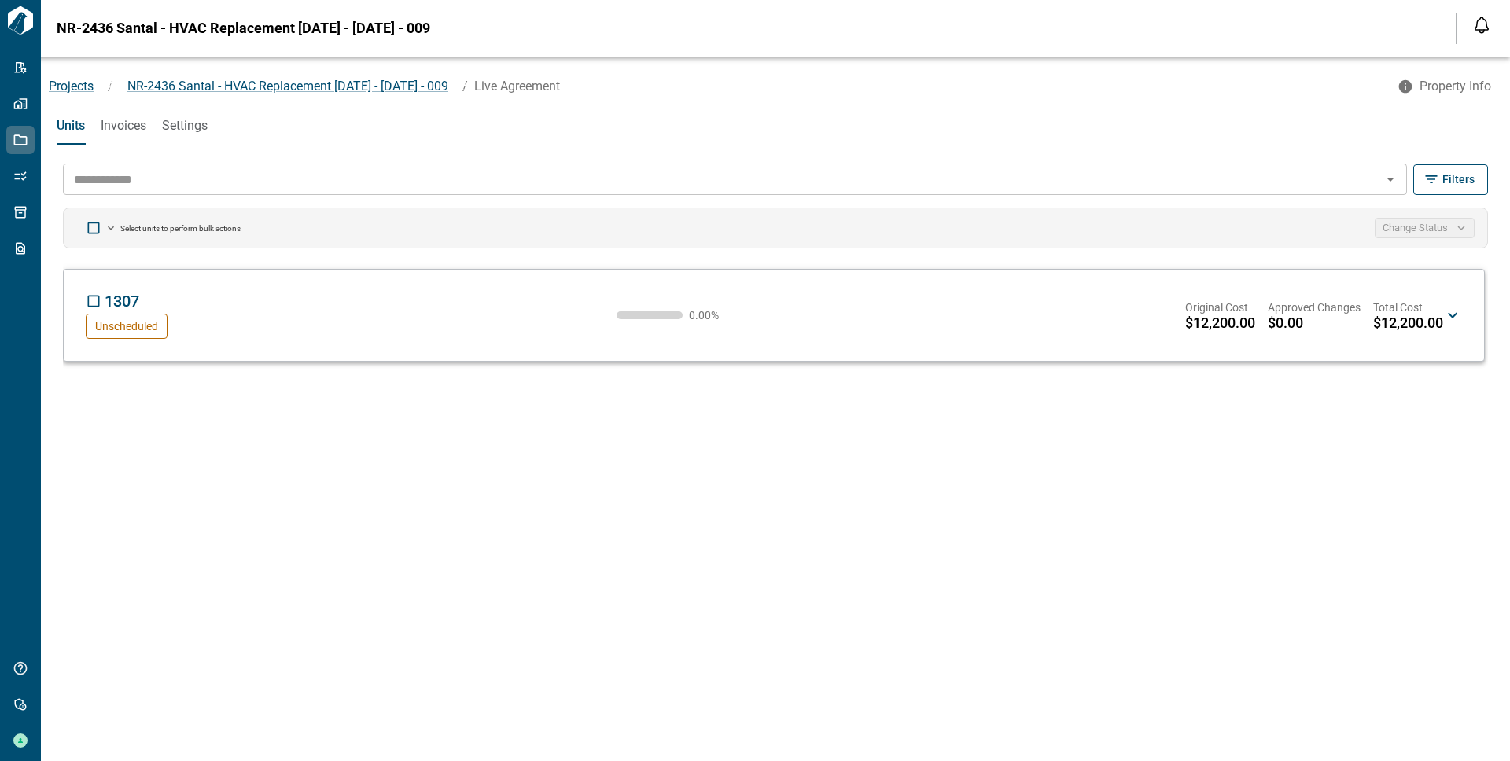
click at [1466, 311] on div "1307 SA Unscheduled 0.00 % Original Cost $12,200.00 Approved Changes $0.00 Tota…" at bounding box center [773, 315] width 1389 height 66
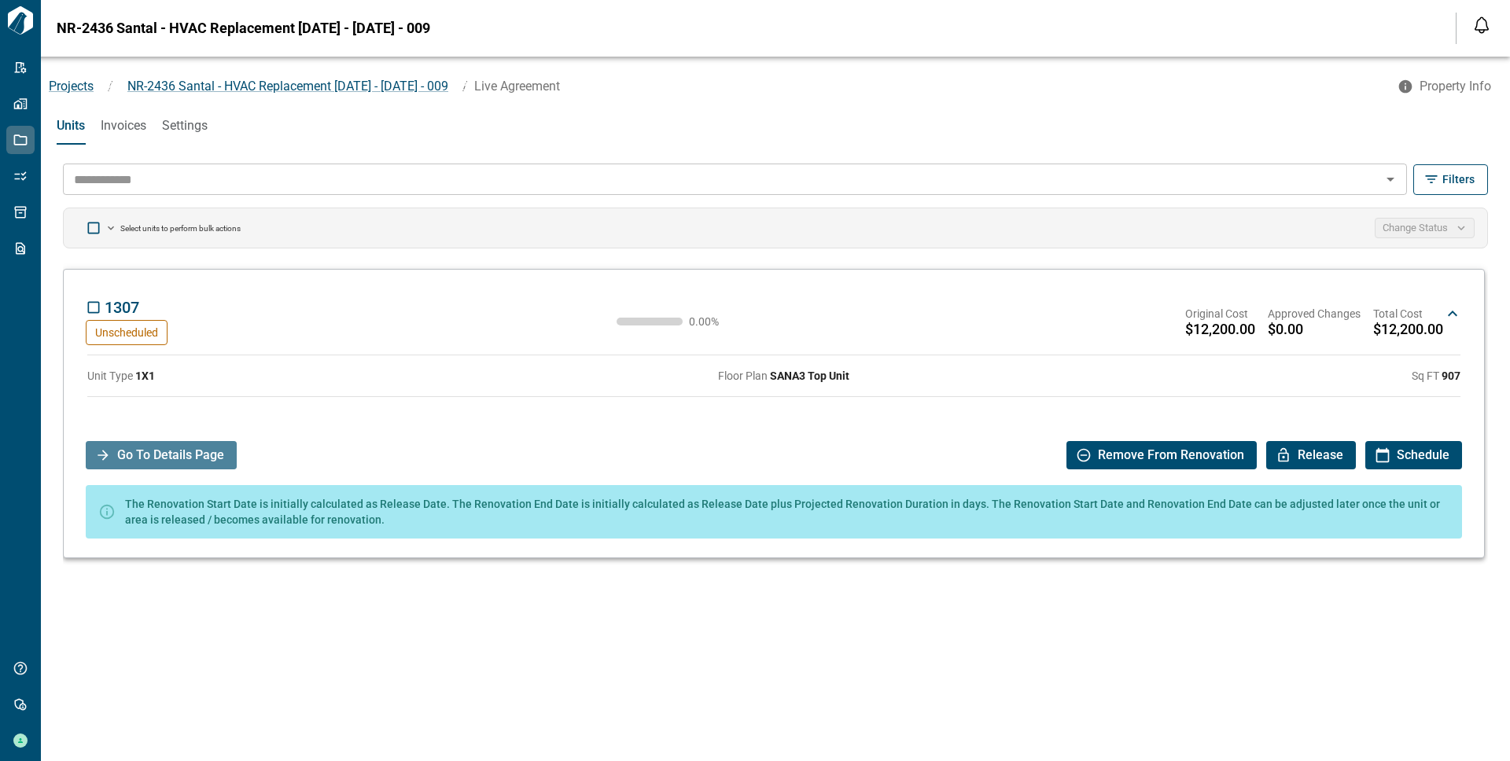
click at [176, 460] on span "Go To Details Page" at bounding box center [170, 455] width 107 height 28
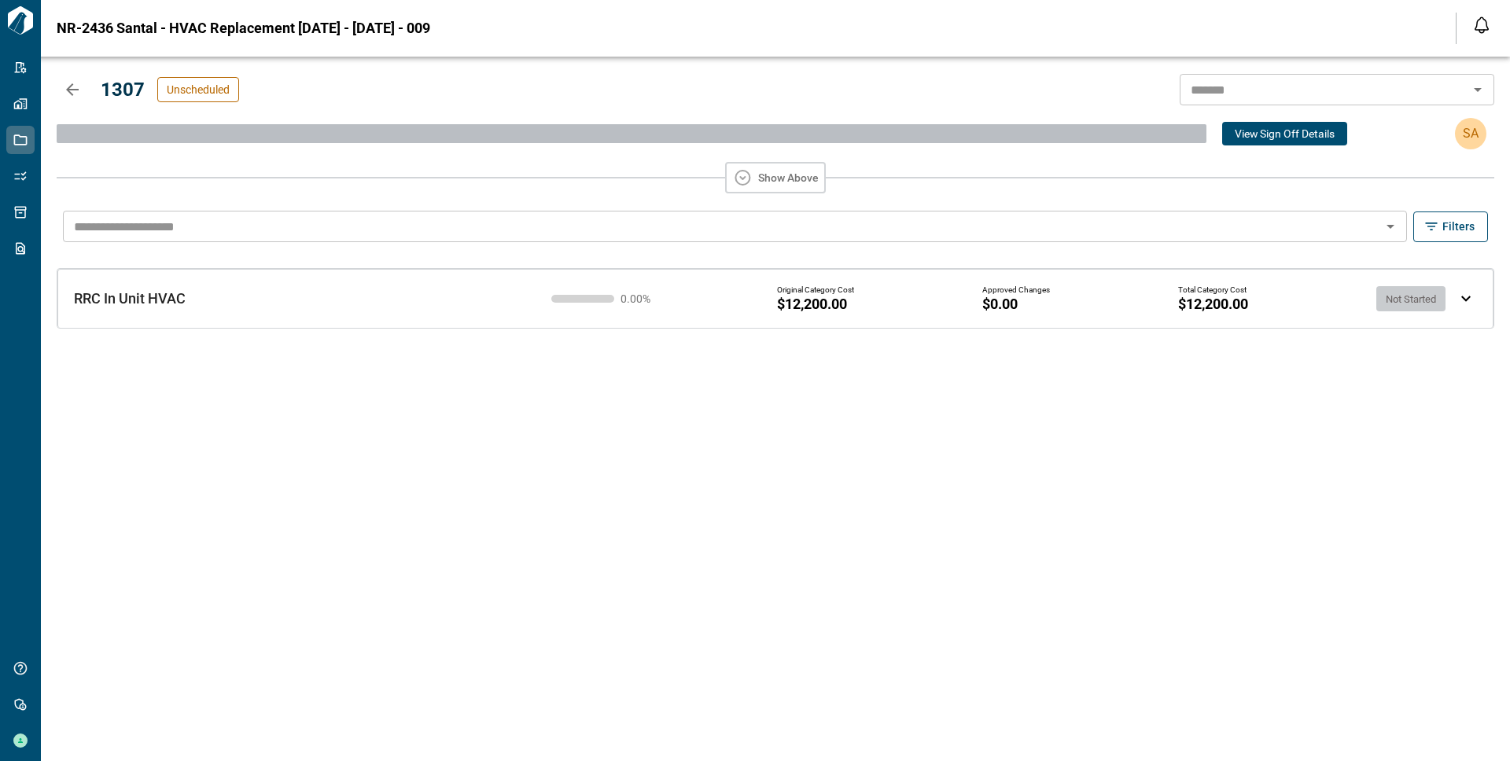
click at [333, 312] on div "RRC In Unit HVAC RRC In Unit HVAC 0.00 % Original Category Cost $12,200.00 Appr…" at bounding box center [755, 286] width 1413 height 64
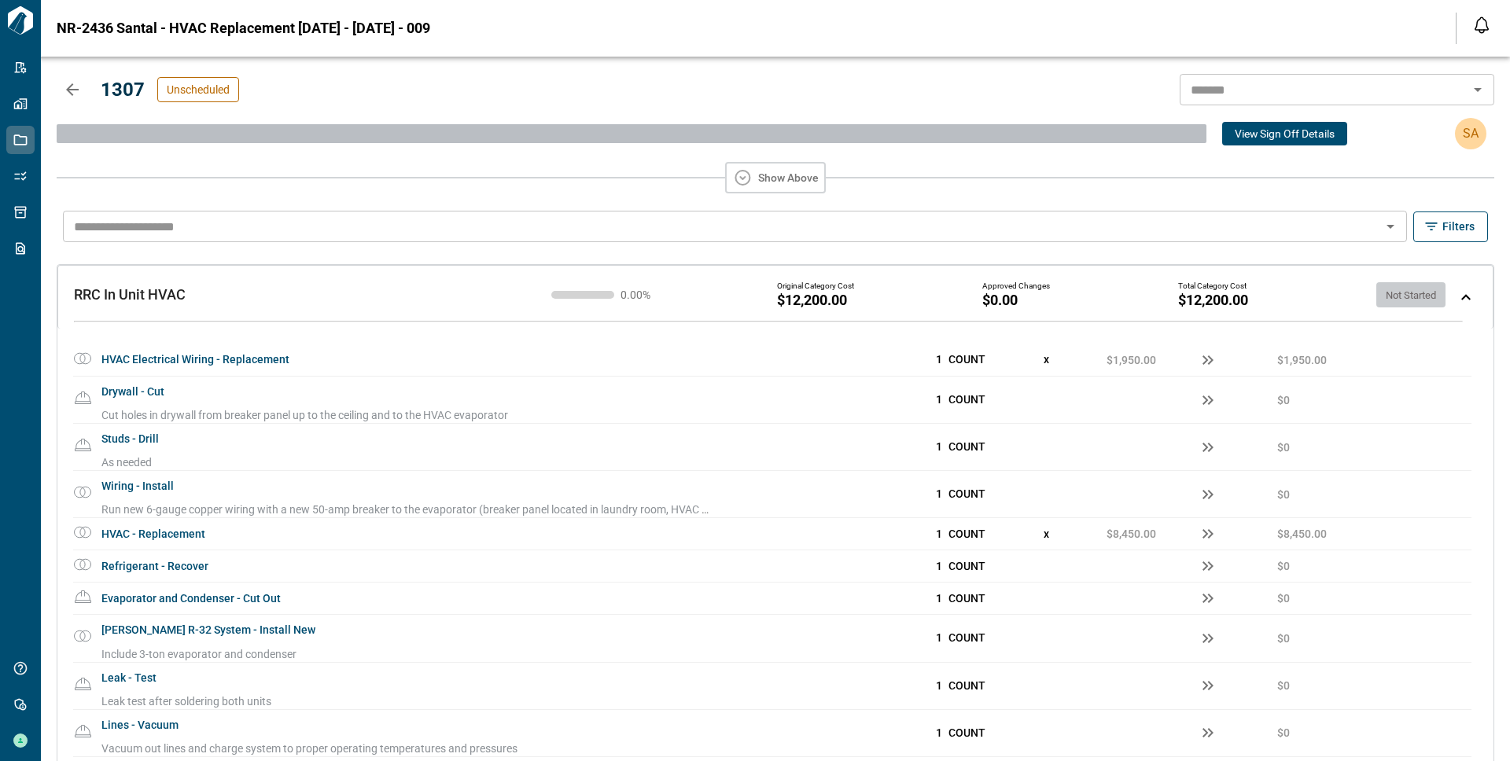
click at [1453, 297] on div "0.00 % Original Category Cost $12,200.00 Approved Changes $0.00 Total Category …" at bounding box center [1003, 294] width 916 height 39
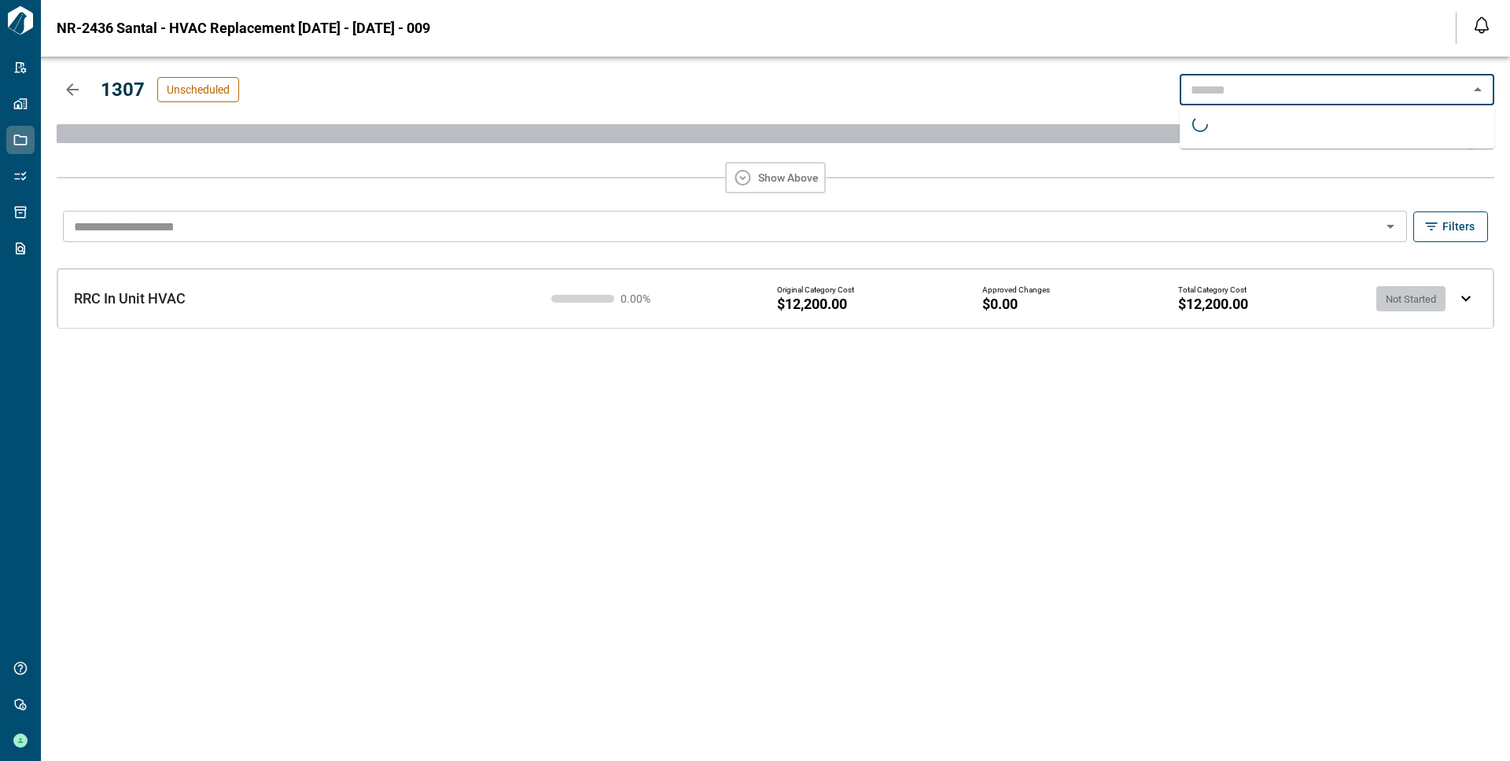
click at [1215, 89] on input "text" at bounding box center [1323, 90] width 279 height 22
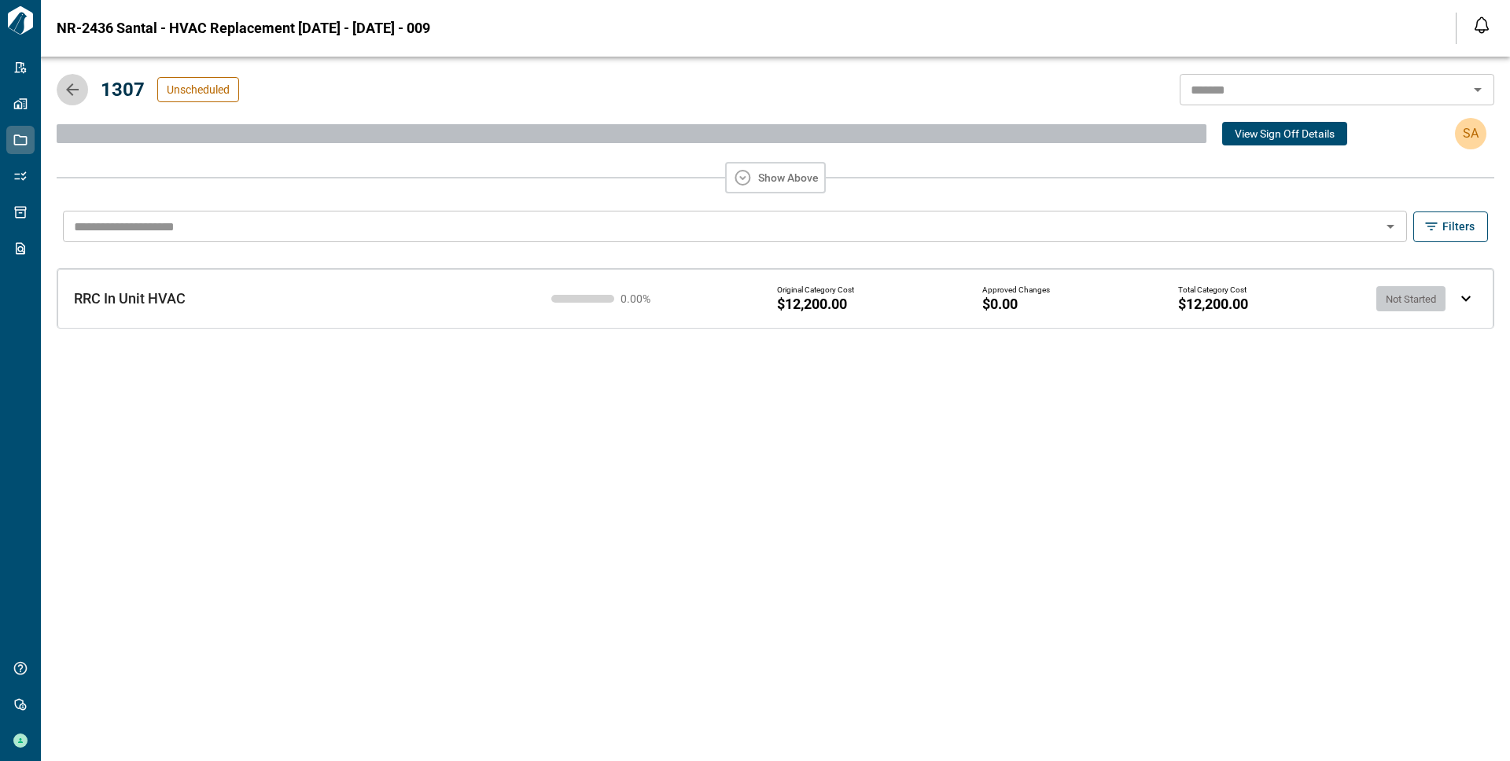
click at [69, 90] on icon "button" at bounding box center [72, 89] width 13 height 13
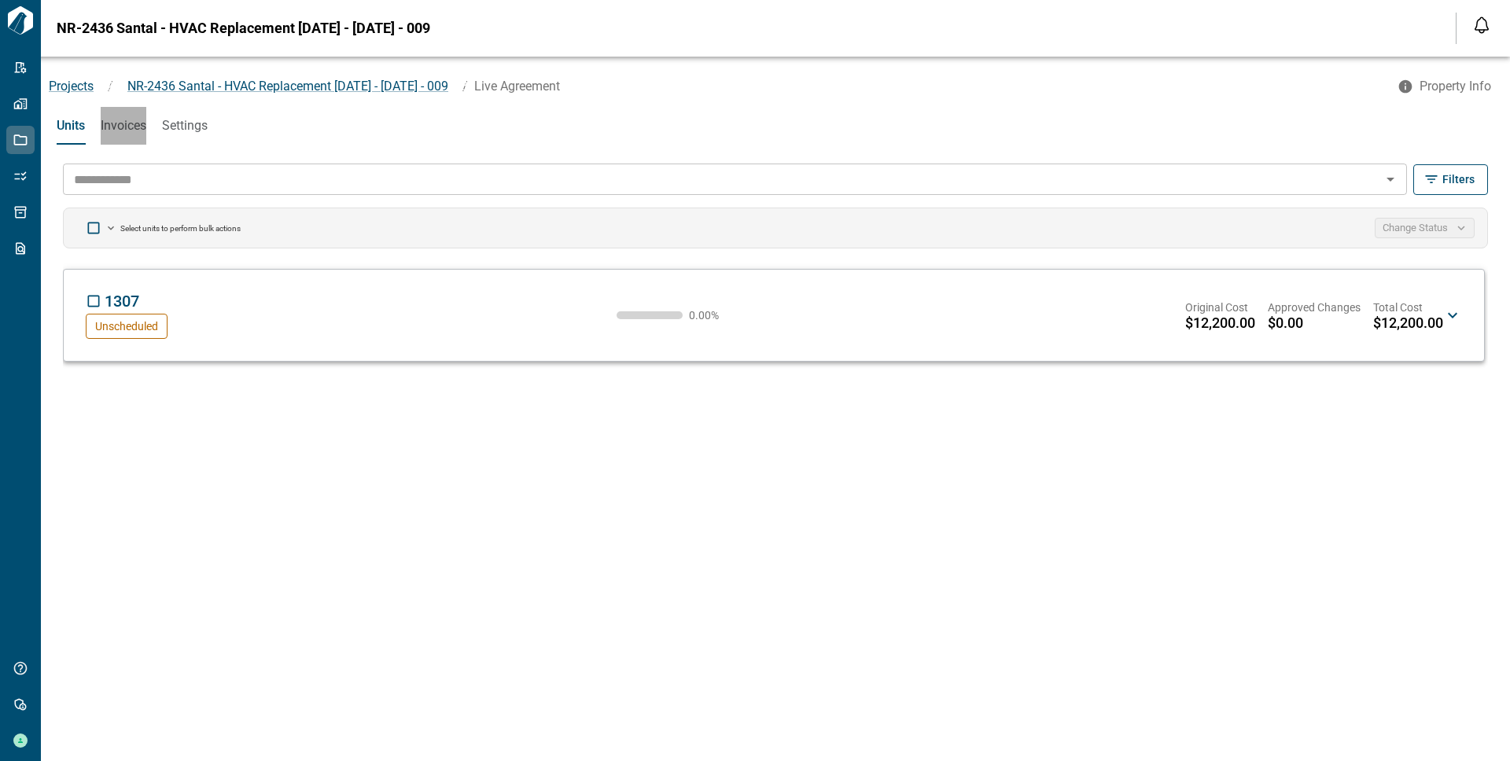
click at [125, 130] on span "Invoices" at bounding box center [124, 126] width 46 height 16
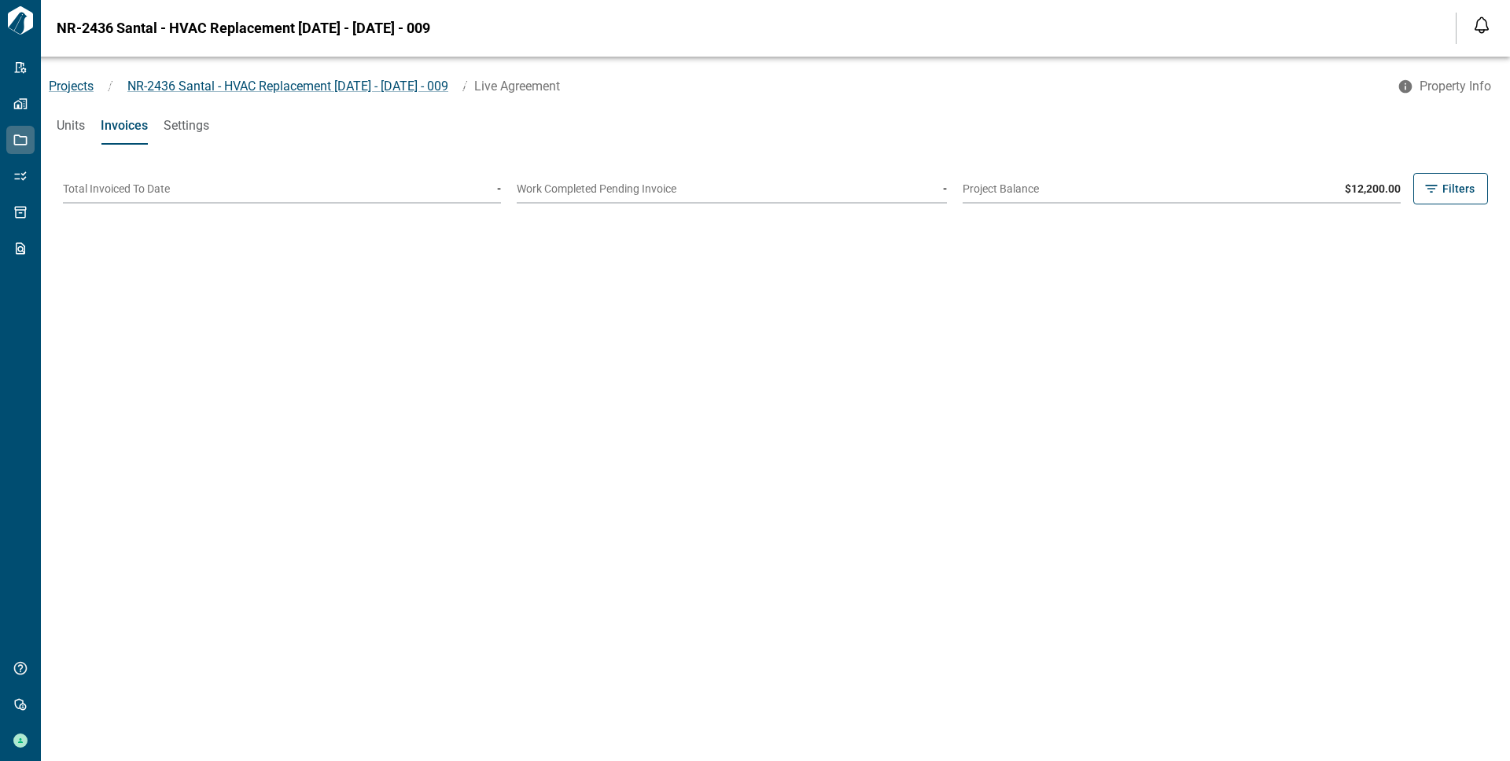
click at [70, 124] on span "Units" at bounding box center [71, 126] width 28 height 16
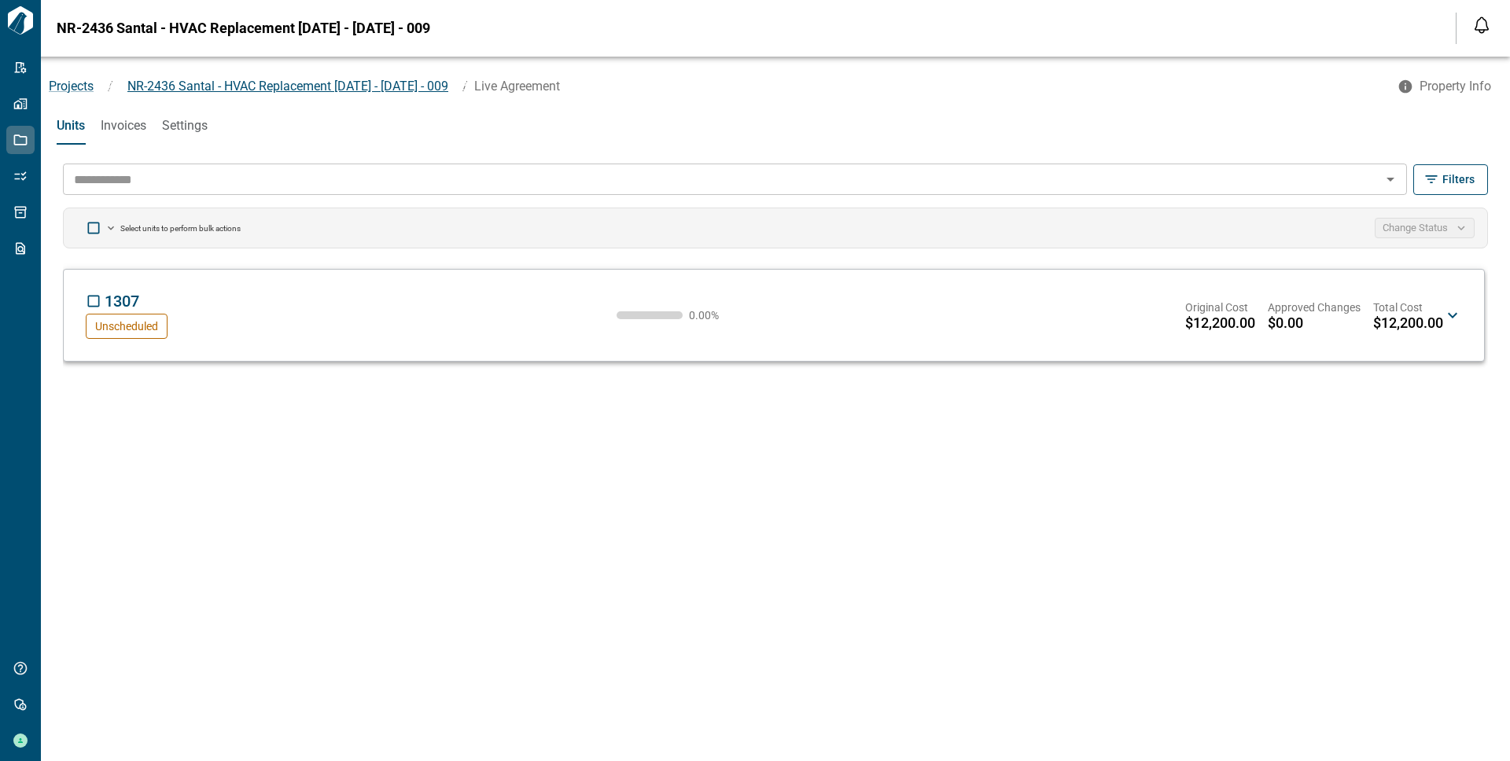
click at [204, 87] on span "NR-2436 Santal - HVAC Replacement [DATE] - [DATE] - 009" at bounding box center [287, 86] width 321 height 15
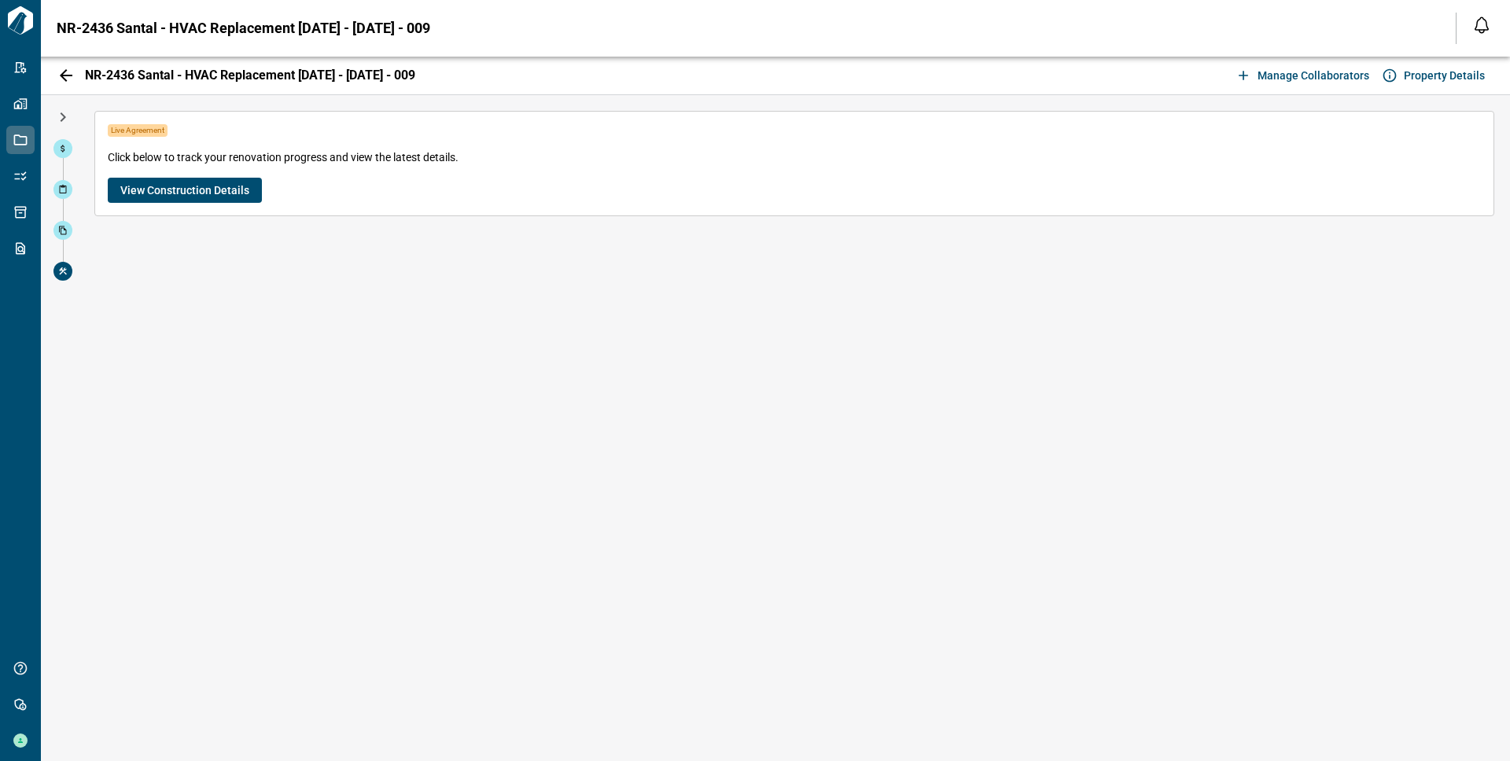
click at [227, 194] on span "View Construction Details" at bounding box center [184, 190] width 129 height 16
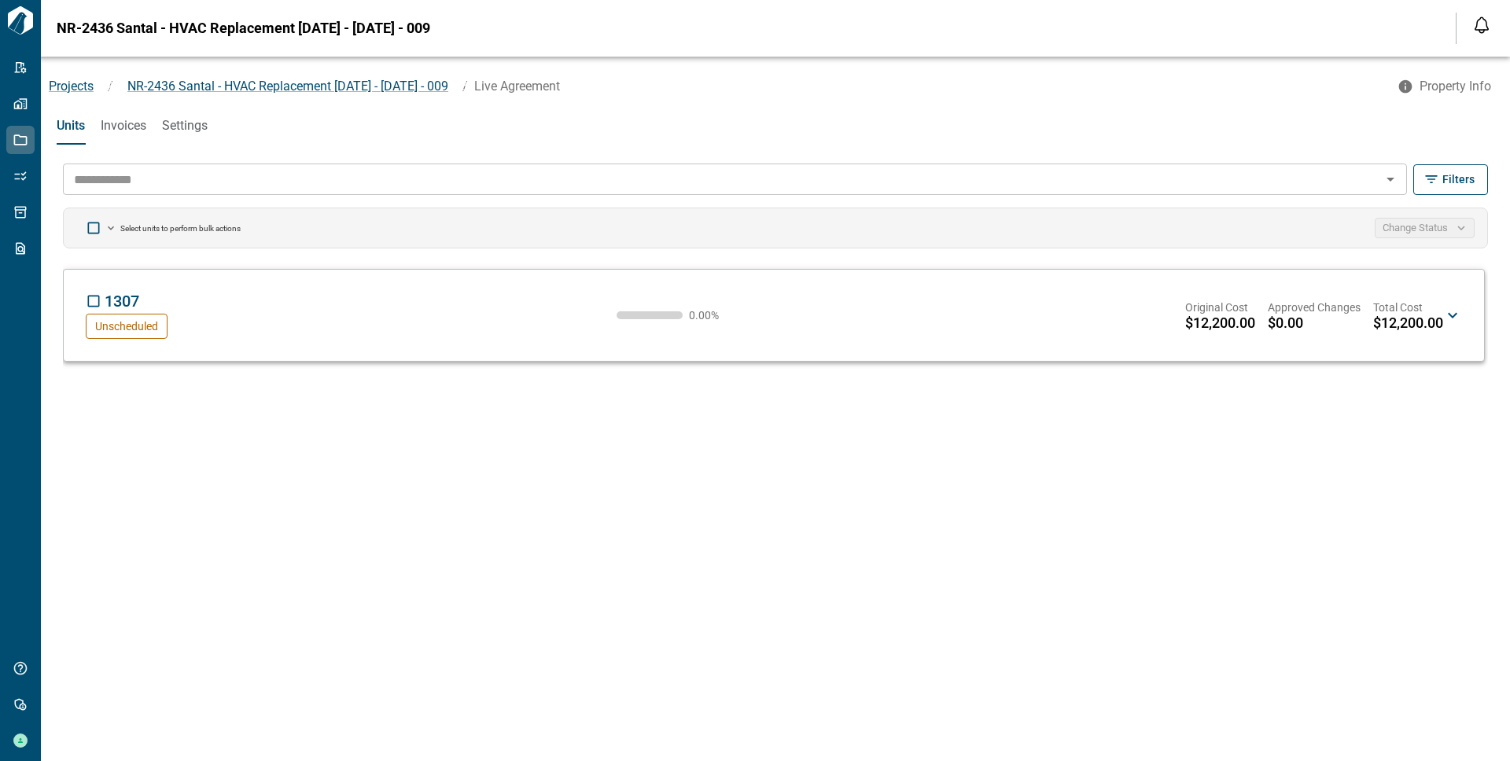
click at [408, 304] on div "1307 SA Unscheduled 0.00 % Original Cost $12,200.00 Approved Changes $0.00 Tota…" at bounding box center [764, 315] width 1357 height 47
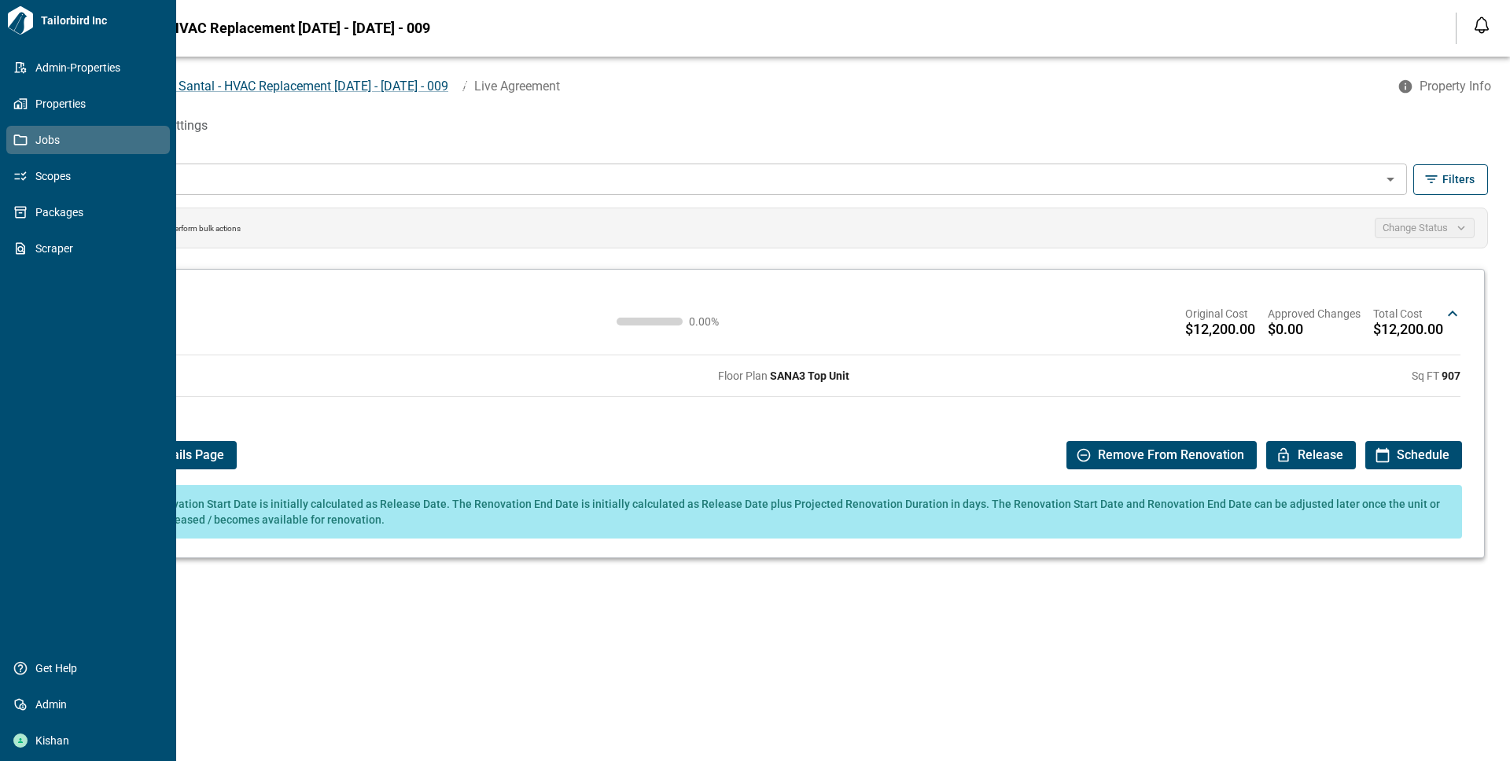
click at [26, 138] on icon at bounding box center [20, 139] width 13 height 11
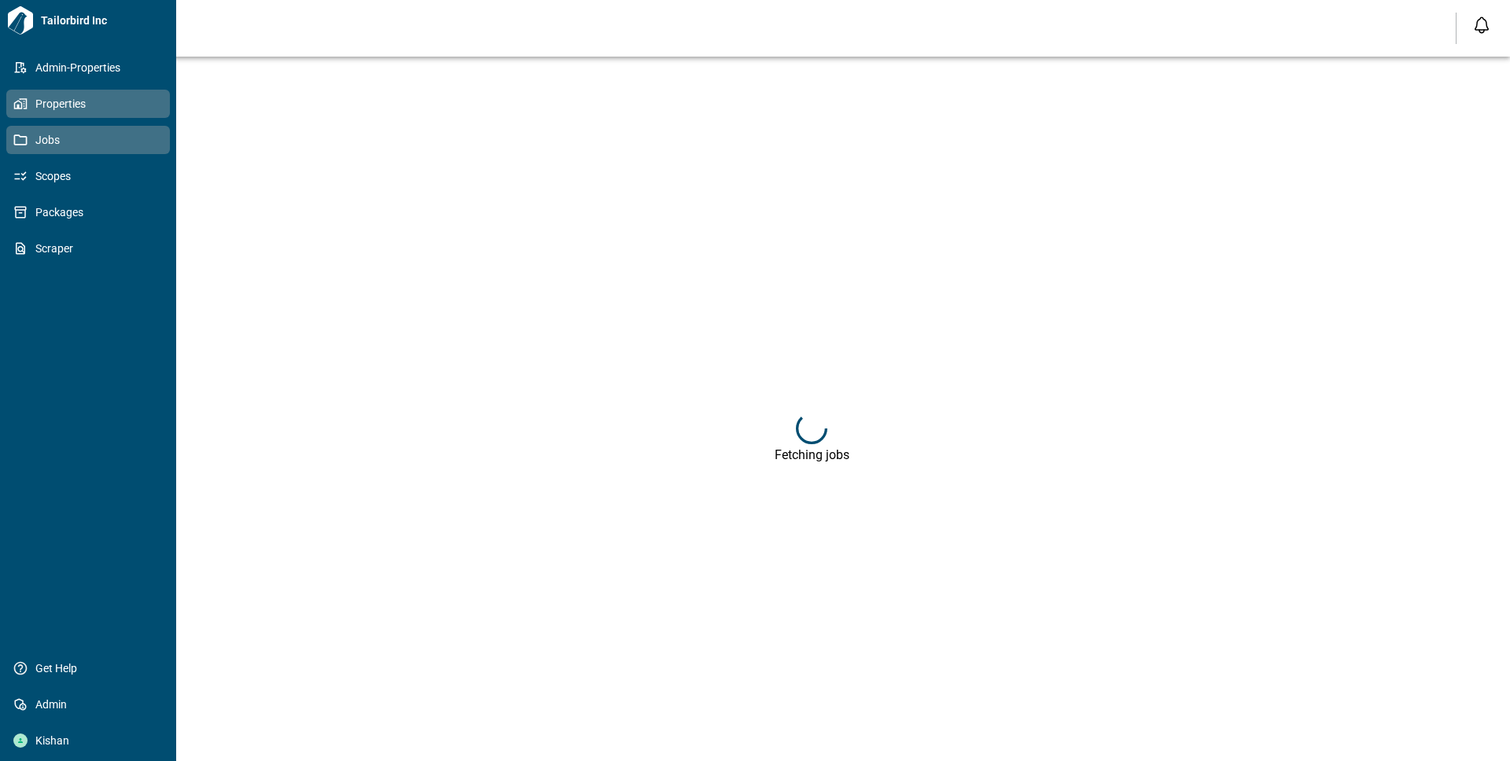
click at [37, 107] on span "Properties" at bounding box center [91, 104] width 127 height 16
